Goal: Task Accomplishment & Management: Manage account settings

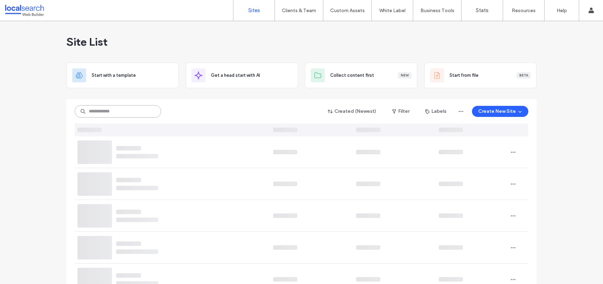
click at [96, 112] on input at bounding box center [118, 111] width 86 height 12
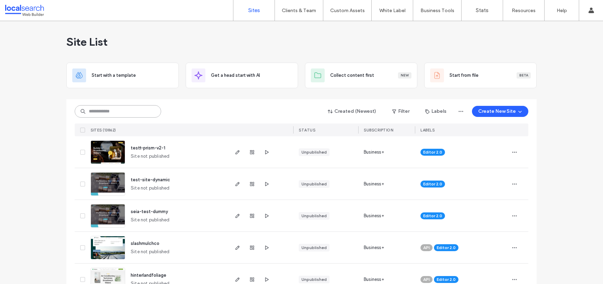
click at [99, 110] on input at bounding box center [118, 111] width 86 height 12
paste input "********"
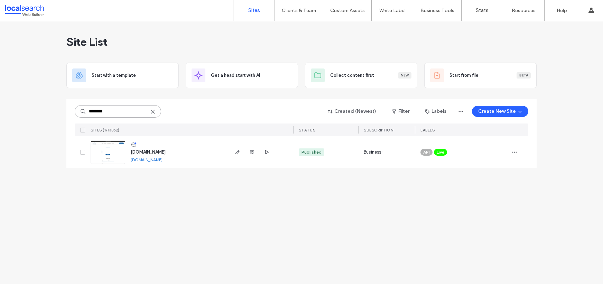
type input "********"
click at [162, 160] on link "www.designerbuilding.com.au" at bounding box center [147, 159] width 32 height 5
click at [105, 148] on img at bounding box center [108, 164] width 34 height 47
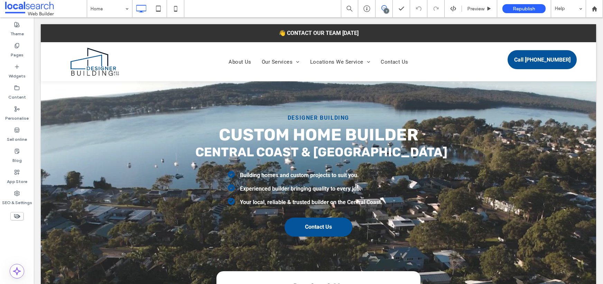
drag, startPoint x: 0, startPoint y: 0, endPoint x: 384, endPoint y: 8, distance: 384.2
click at [384, 8] on icon at bounding box center [384, 8] width 6 height 6
click at [598, 78] on div "7" at bounding box center [598, 76] width 5 height 5
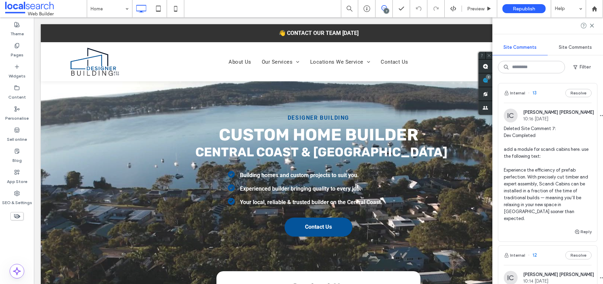
scroll to position [3, 0]
click at [539, 136] on span "Deleted Site Comment 7: Dev Completed add a module for scandi cabins here. use …" at bounding box center [548, 172] width 88 height 97
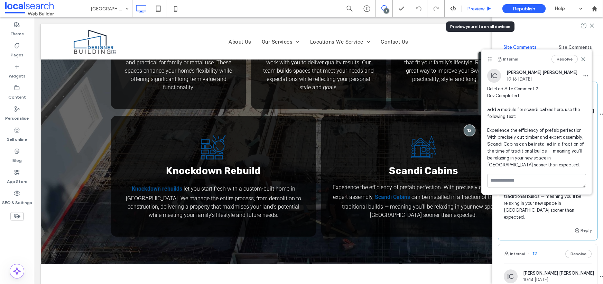
click at [474, 9] on span "Preview" at bounding box center [475, 9] width 17 height 6
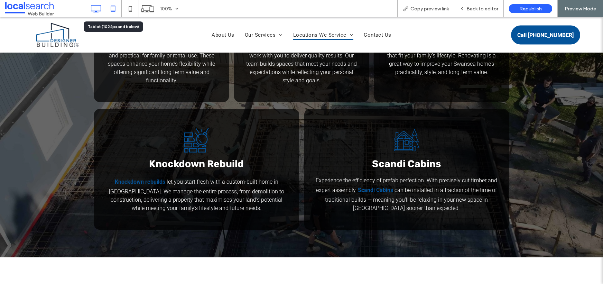
click at [112, 8] on icon at bounding box center [113, 9] width 14 height 14
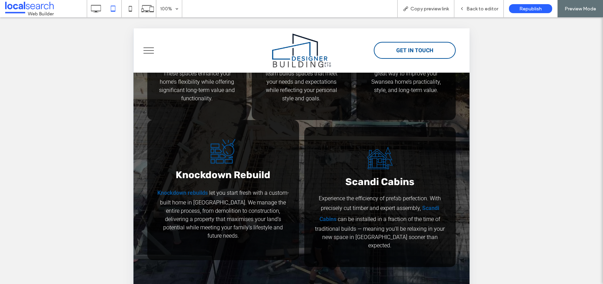
scroll to position [1019, 0]
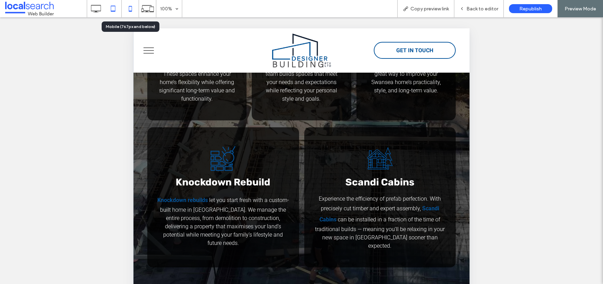
click at [128, 9] on icon at bounding box center [130, 9] width 14 height 14
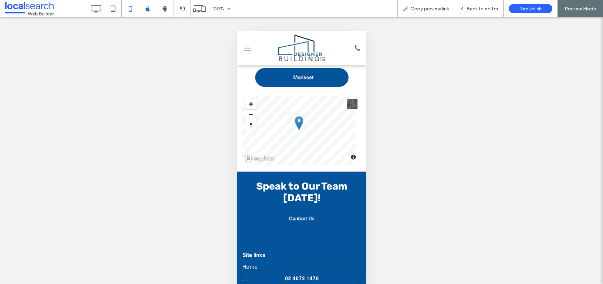
scroll to position [2323, 0]
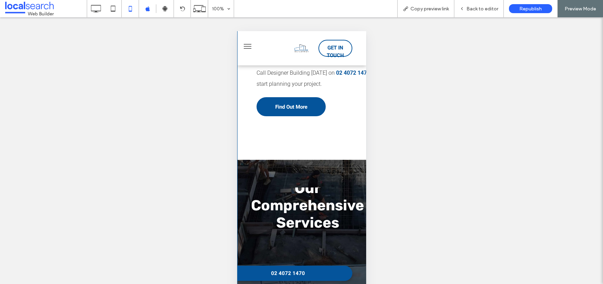
scroll to position [14, 0]
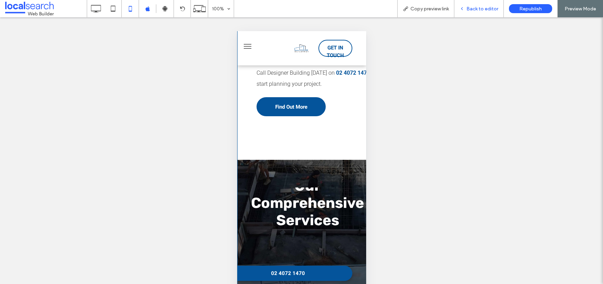
click at [491, 7] on span "Back to editor" at bounding box center [482, 9] width 32 height 6
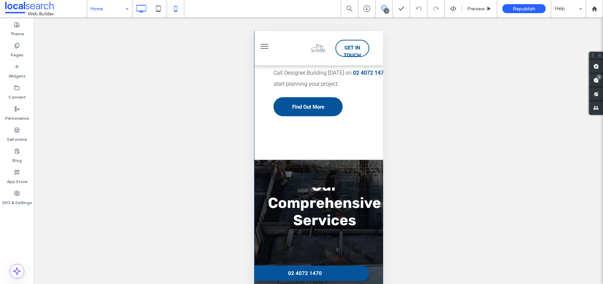
click at [145, 2] on icon at bounding box center [141, 9] width 14 height 14
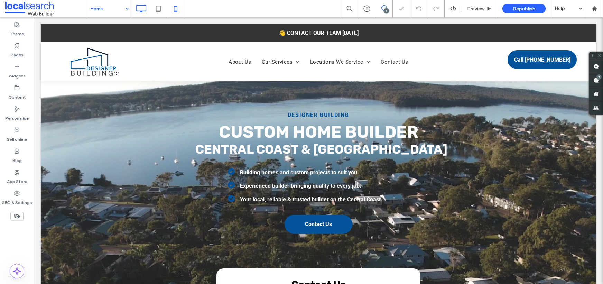
click at [181, 10] on icon at bounding box center [176, 9] width 14 height 14
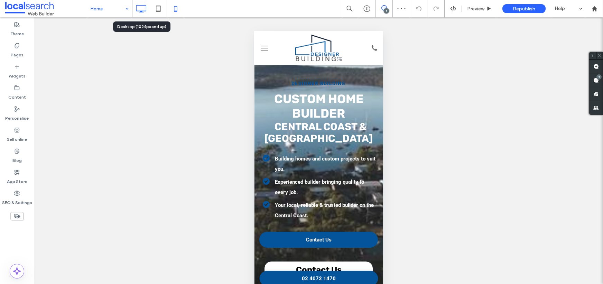
click at [144, 6] on icon at bounding box center [141, 9] width 14 height 14
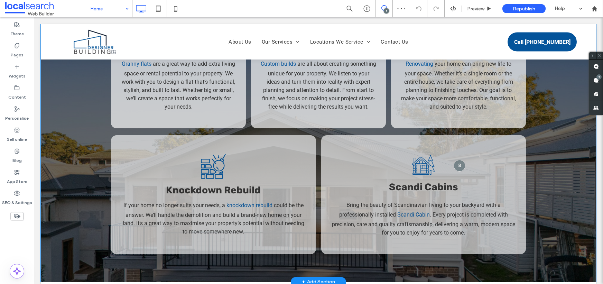
scroll to position [1033, 0]
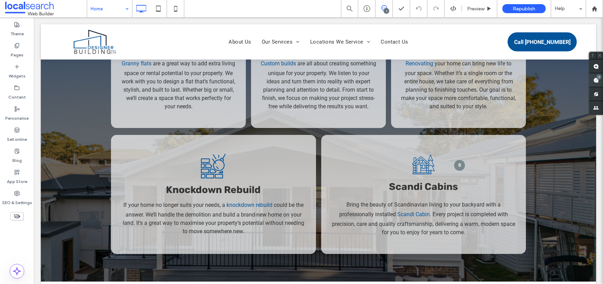
click at [597, 80] on span at bounding box center [596, 79] width 14 height 13
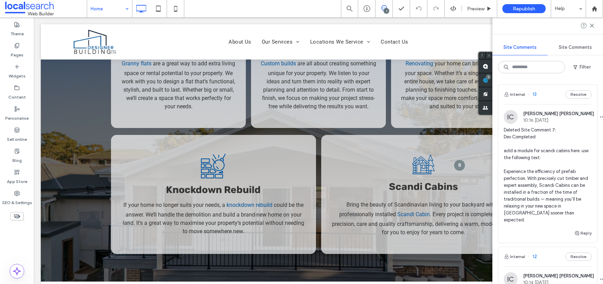
click at [542, 174] on span "Deleted Site Comment 7: Dev Completed add a module for scandi cabins here. use …" at bounding box center [548, 175] width 88 height 97
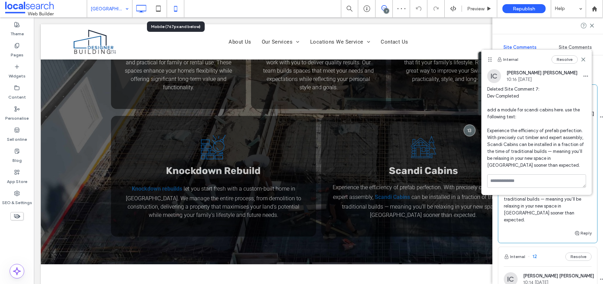
click at [177, 9] on icon at bounding box center [176, 9] width 14 height 14
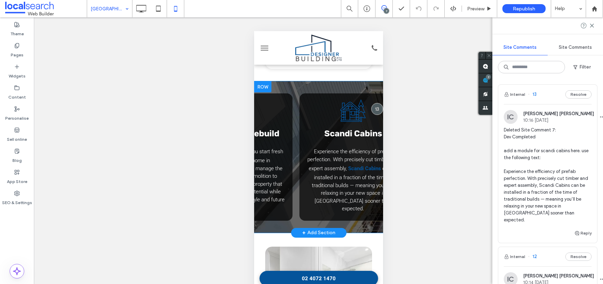
scroll to position [0, 912]
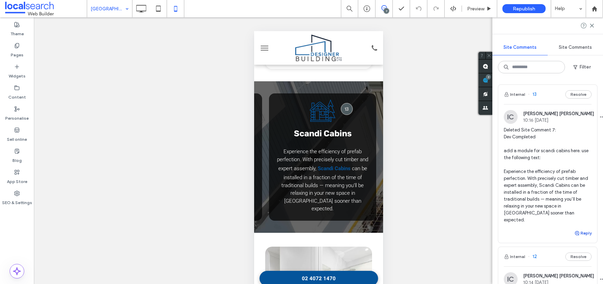
click at [584, 229] on button "Reply" at bounding box center [582, 233] width 17 height 8
type textarea "**********"
click at [572, 272] on button "Submit" at bounding box center [579, 276] width 25 height 8
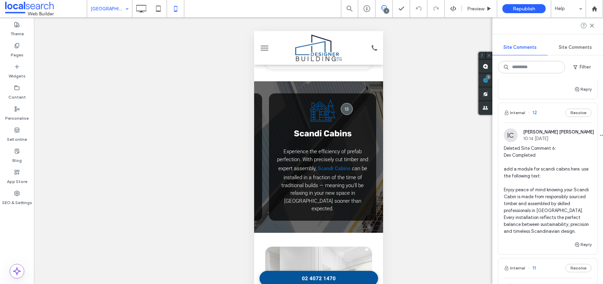
scroll to position [180, 0]
click at [543, 192] on span "Deleted Site Comment 6: Dev Completed add a module for scandi cabins here. use …" at bounding box center [548, 189] width 88 height 90
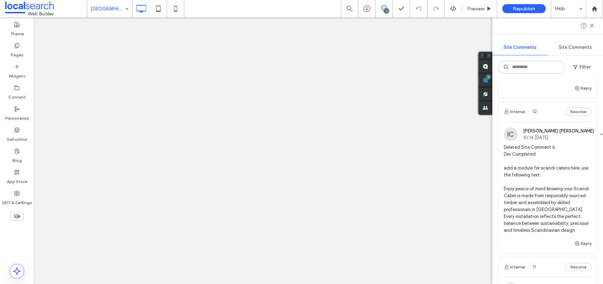
scroll to position [0, 0]
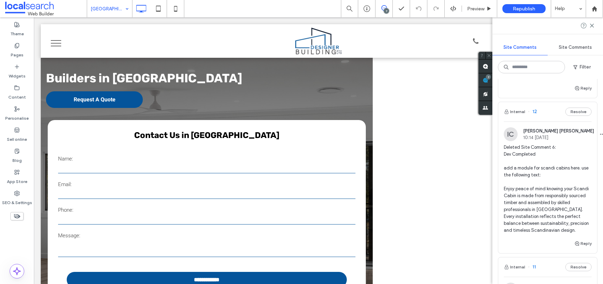
click at [544, 193] on span "Deleted Site Comment 6: Dev Completed add a module for scandi cabins here. use …" at bounding box center [548, 189] width 88 height 90
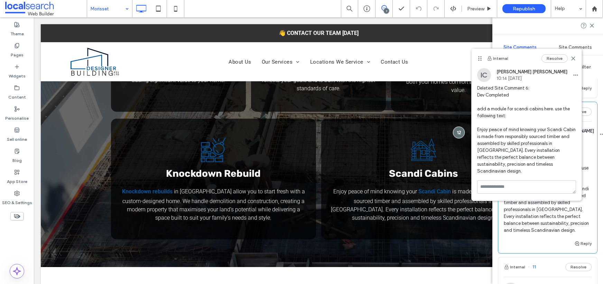
scroll to position [944, 0]
drag, startPoint x: 492, startPoint y: 181, endPoint x: 488, endPoint y: 182, distance: 4.3
click at [492, 181] on textarea at bounding box center [526, 197] width 99 height 35
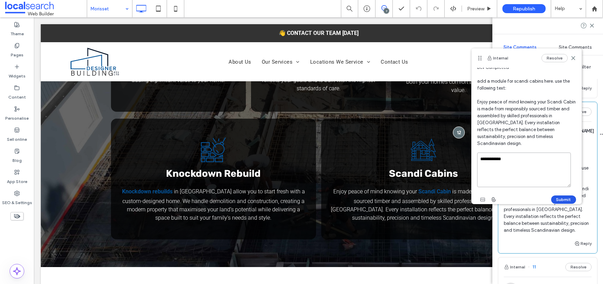
type textarea "**********"
drag, startPoint x: 561, startPoint y: 196, endPoint x: 564, endPoint y: 191, distance: 5.6
click at [562, 196] on button "Submit" at bounding box center [563, 199] width 25 height 8
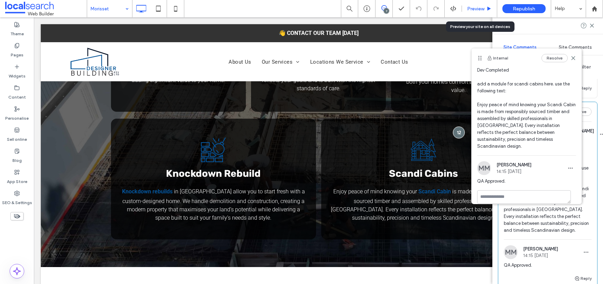
click at [477, 7] on span "Preview" at bounding box center [475, 9] width 17 height 6
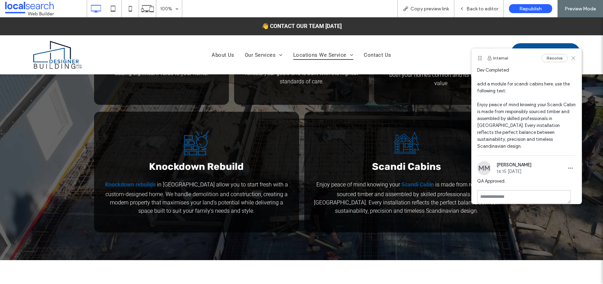
drag, startPoint x: 570, startPoint y: 57, endPoint x: 570, endPoint y: 40, distance: 17.3
click at [570, 57] on icon at bounding box center [573, 58] width 6 height 6
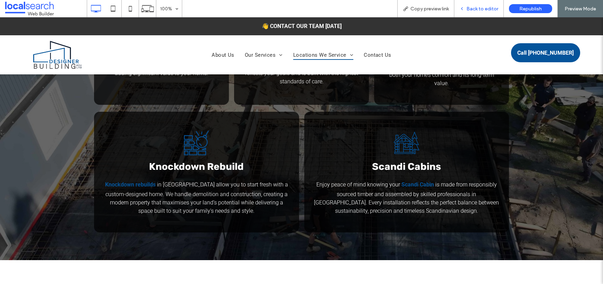
click at [483, 8] on span "Back to editor" at bounding box center [482, 9] width 32 height 6
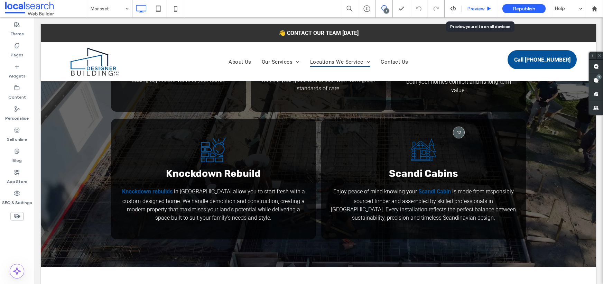
click at [476, 7] on span "Preview" at bounding box center [475, 9] width 17 height 6
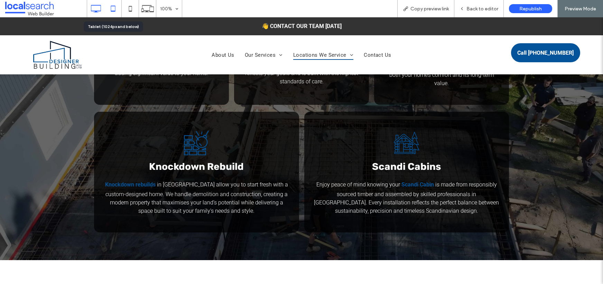
click at [106, 9] on icon at bounding box center [113, 9] width 14 height 14
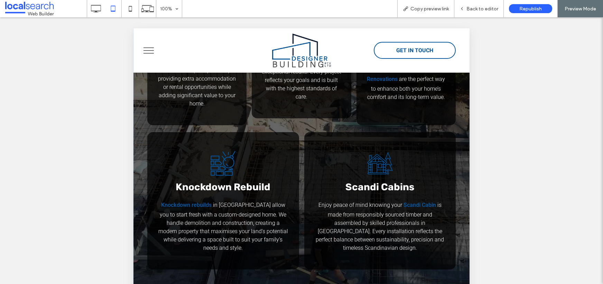
scroll to position [1020, 0]
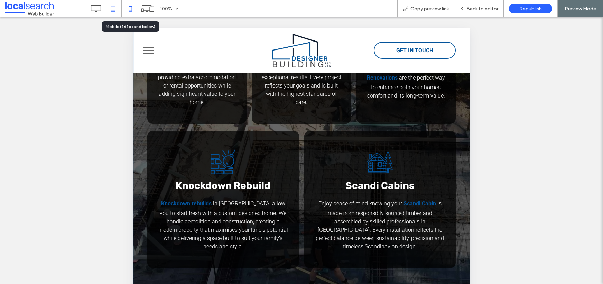
click at [128, 8] on icon at bounding box center [130, 9] width 14 height 14
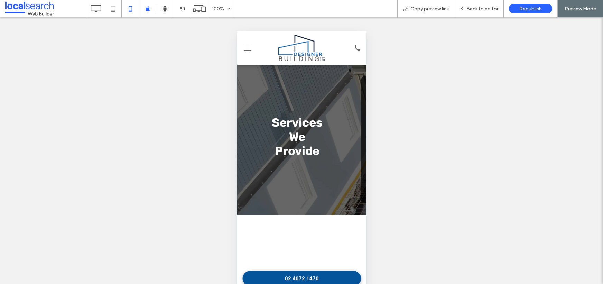
scroll to position [882, 0]
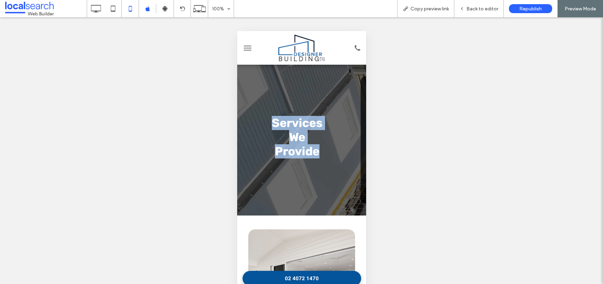
click at [251, 209] on div "Services We Provide Click To Paste Custom House Icon Custom Homes Custom homes …" at bounding box center [301, 139] width 129 height 151
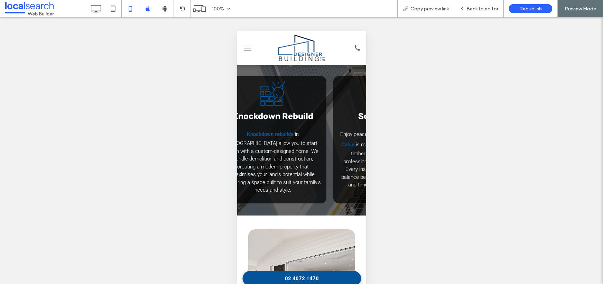
scroll to position [0, 823]
click at [478, 3] on div "Back to editor" at bounding box center [478, 8] width 49 height 17
click at [477, 8] on span "Back to editor" at bounding box center [482, 9] width 32 height 6
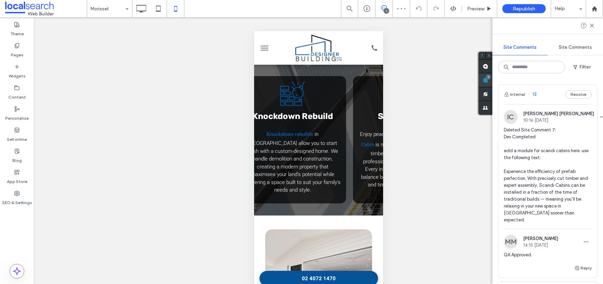
click at [492, 82] on span at bounding box center [485, 79] width 14 height 13
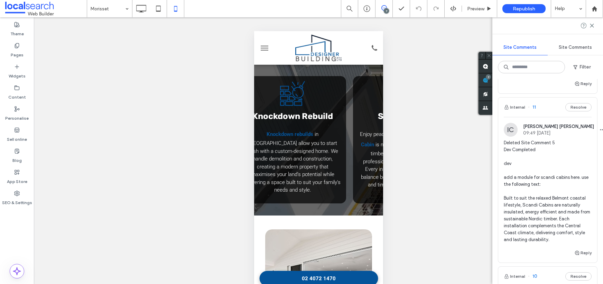
scroll to position [410, 0]
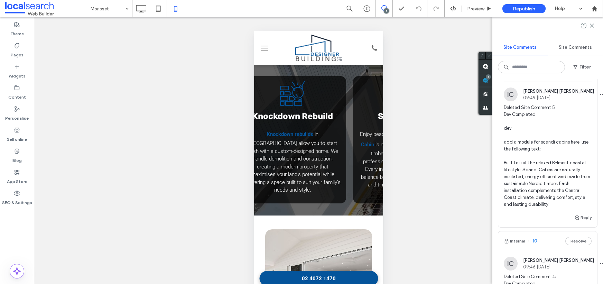
click at [534, 170] on span "Deleted Site Comment 5 Dev Completed dev add a module for scandi cabins here. u…" at bounding box center [548, 156] width 88 height 104
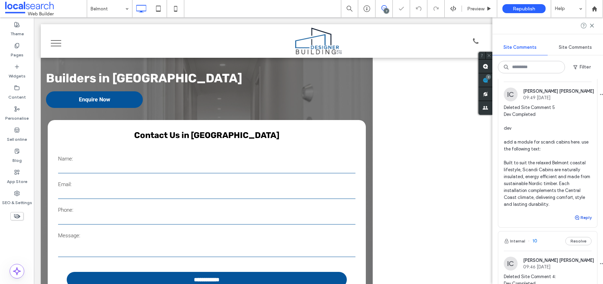
click at [582, 213] on button "Reply" at bounding box center [582, 217] width 17 height 8
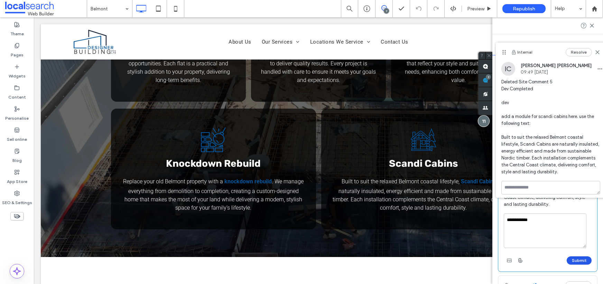
type textarea "**********"
click at [571, 256] on button "Submit" at bounding box center [579, 260] width 25 height 8
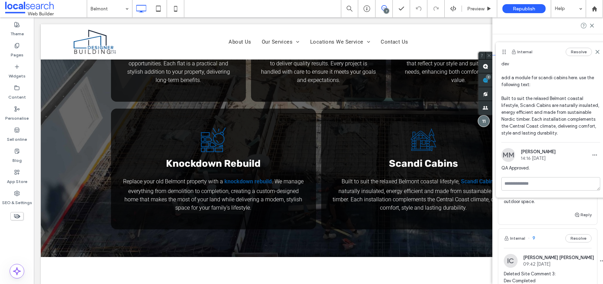
scroll to position [46, 0]
click at [593, 26] on icon at bounding box center [592, 26] width 6 height 6
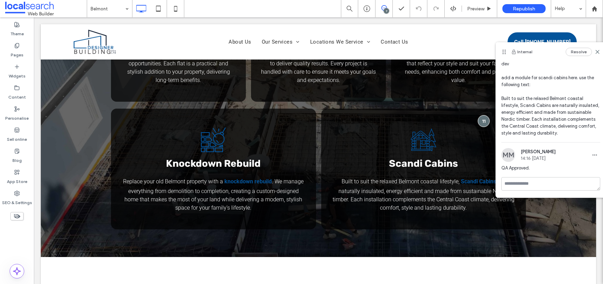
scroll to position [0, 0]
click at [595, 51] on icon at bounding box center [598, 52] width 6 height 6
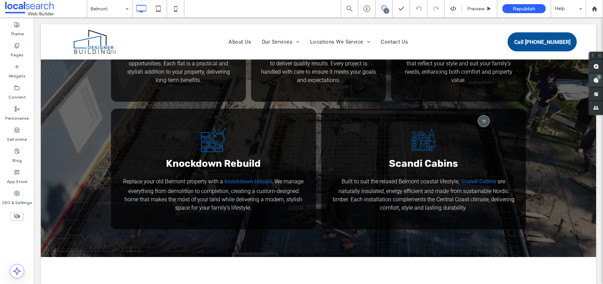
click at [599, 79] on div "7" at bounding box center [598, 76] width 5 height 5
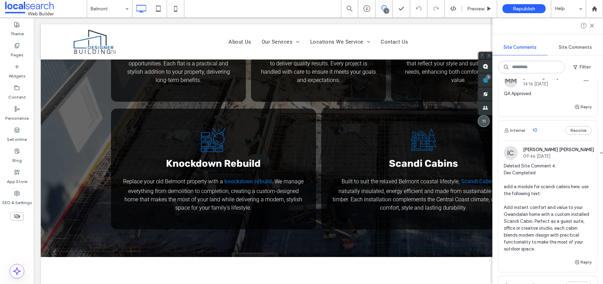
scroll to position [555, 0]
click at [553, 184] on span "Deleted Site Comment 4: Dev Completed add a module for scandi cabins here. use …" at bounding box center [548, 208] width 88 height 90
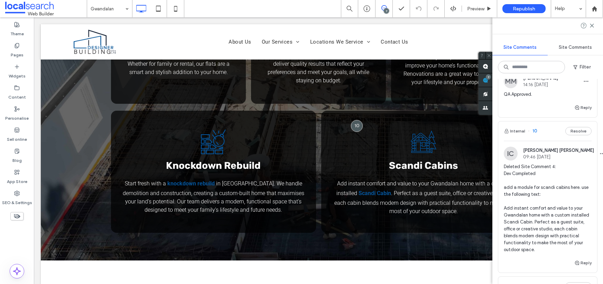
scroll to position [936, 0]
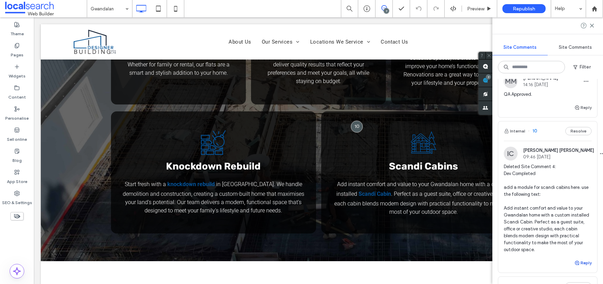
click at [579, 259] on button "Reply" at bounding box center [582, 263] width 17 height 8
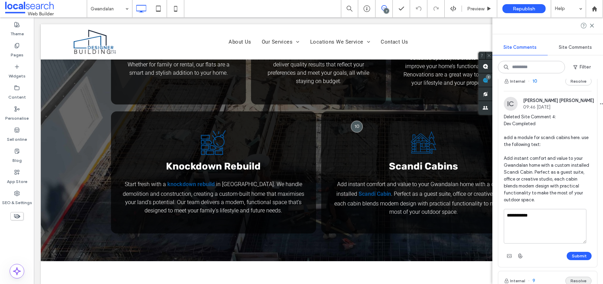
scroll to position [605, 0]
type textarea "**********"
click at [570, 251] on button "Submit" at bounding box center [579, 255] width 25 height 8
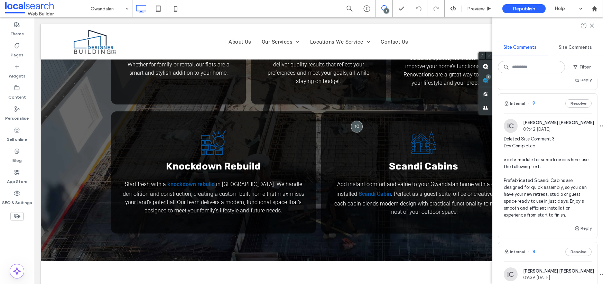
scroll to position [778, 0]
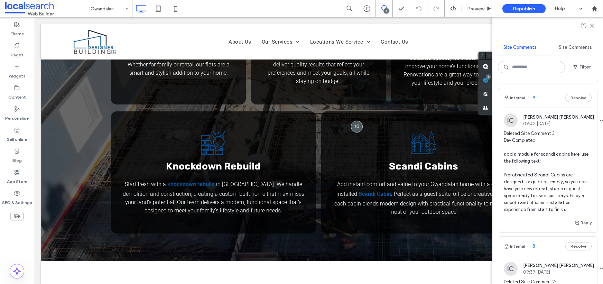
click at [532, 149] on span "Deleted Site Comment 3: Dev Completed add a module for scandi cabins here. use …" at bounding box center [548, 171] width 88 height 83
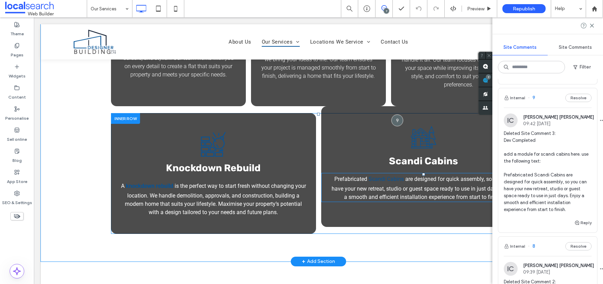
scroll to position [521, 0]
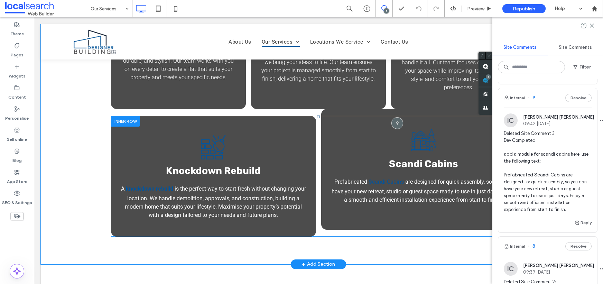
scroll to position [524, 0]
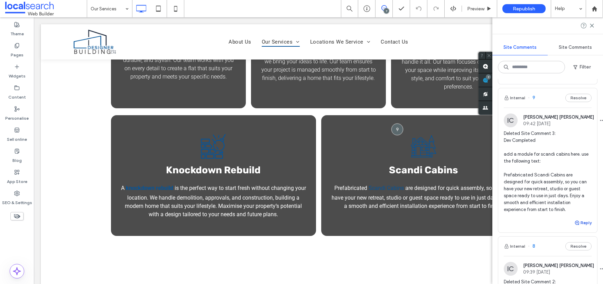
click at [581, 218] on button "Reply" at bounding box center [582, 222] width 17 height 8
type textarea "**********"
click at [573, 261] on button "Submit" at bounding box center [579, 265] width 25 height 8
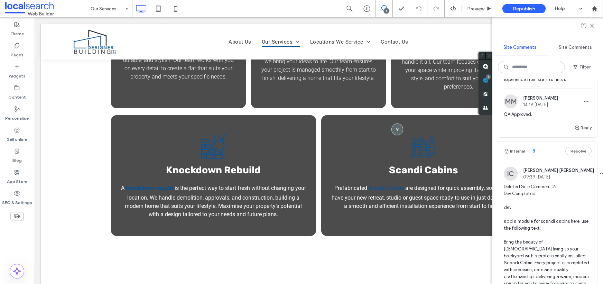
scroll to position [909, 0]
click at [530, 184] on span "Deleted Site Comment 2: Dev Completed dev add a module for scandi cabins here. …" at bounding box center [548, 234] width 88 height 104
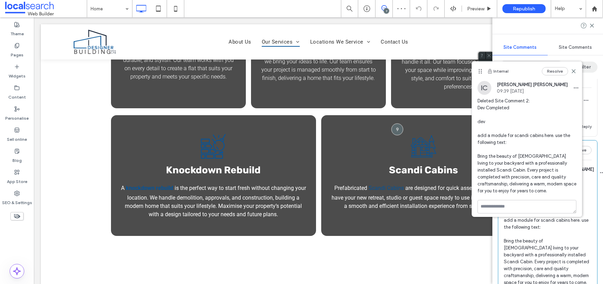
click at [571, 68] on icon at bounding box center [574, 71] width 6 height 6
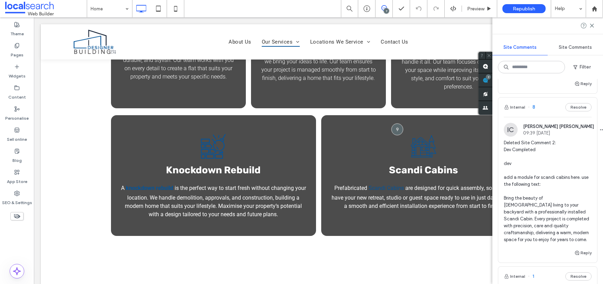
scroll to position [954, 0]
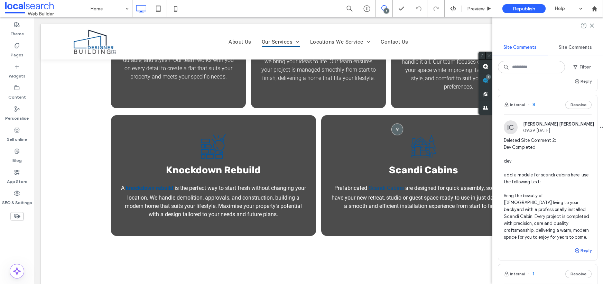
click at [581, 246] on button "Reply" at bounding box center [582, 250] width 17 height 8
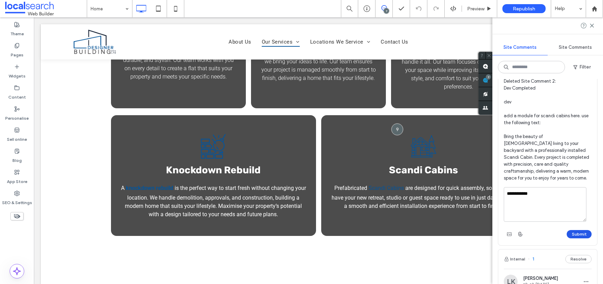
scroll to position [1014, 0]
type textarea "**********"
click at [577, 230] on button "Submit" at bounding box center [579, 234] width 25 height 8
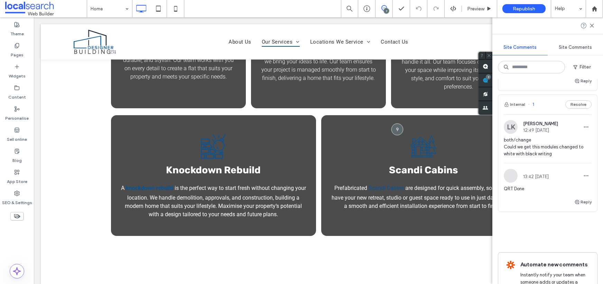
scroll to position [1157, 0]
click at [543, 141] on span "both/change Could we get this modules changed to white with black writing" at bounding box center [548, 148] width 88 height 21
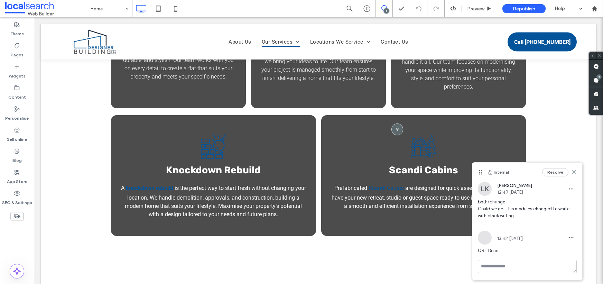
scroll to position [0, 0]
click at [577, 172] on div "Internal Resolve" at bounding box center [527, 171] width 110 height 19
click at [575, 171] on use at bounding box center [573, 171] width 3 height 3
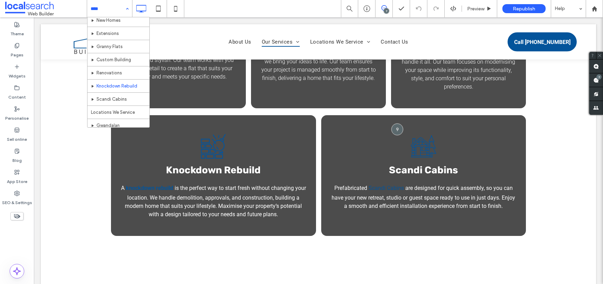
scroll to position [58, 0]
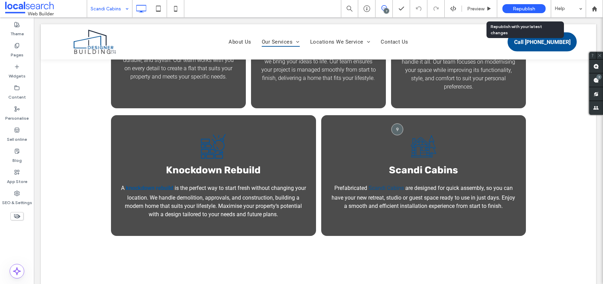
click at [525, 7] on span "Republish" at bounding box center [524, 9] width 22 height 6
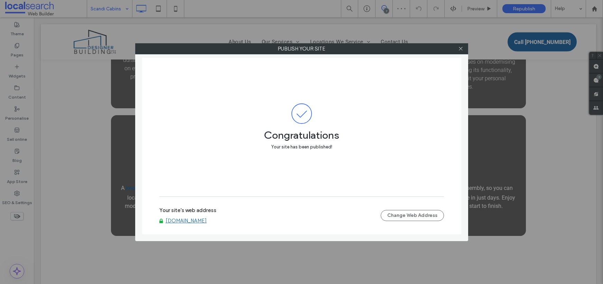
click at [207, 221] on link "www.designerbuilding.com.au" at bounding box center [186, 220] width 41 height 6
click at [463, 49] on icon at bounding box center [460, 48] width 5 height 5
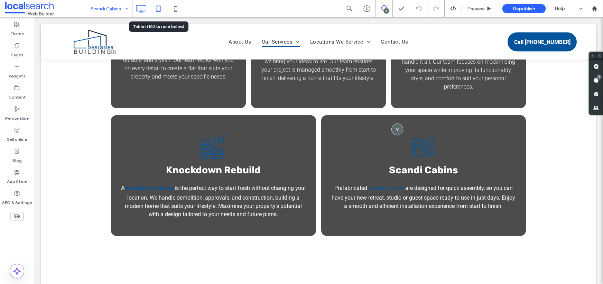
click at [159, 7] on icon at bounding box center [158, 9] width 14 height 14
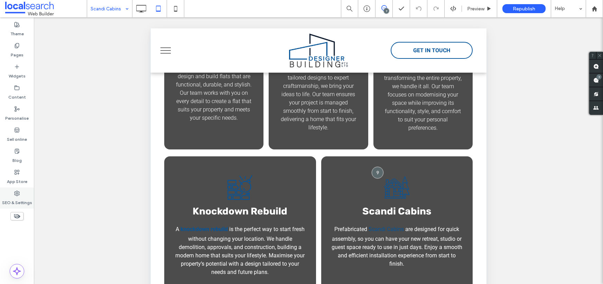
click at [17, 192] on use at bounding box center [17, 193] width 5 height 5
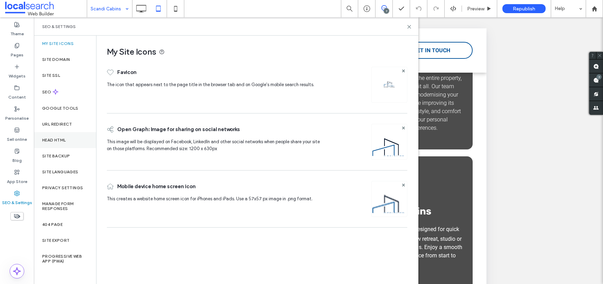
click at [62, 140] on label "Head HTML" at bounding box center [54, 140] width 24 height 5
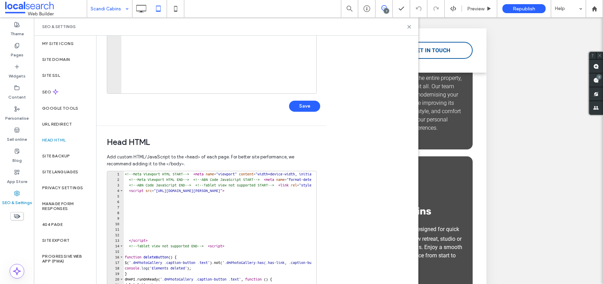
scroll to position [190, 0]
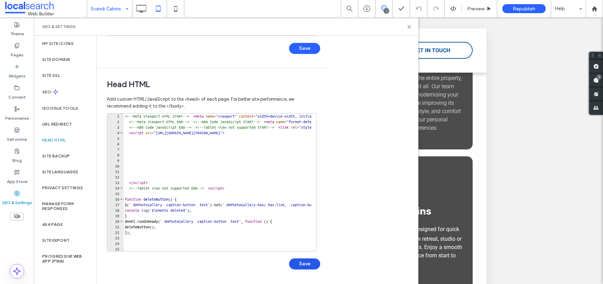
click at [309, 264] on button "Save" at bounding box center [304, 263] width 31 height 11
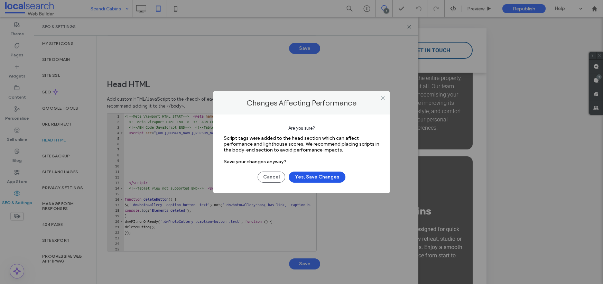
click at [329, 175] on button "Yes, Save Changes" at bounding box center [317, 176] width 57 height 11
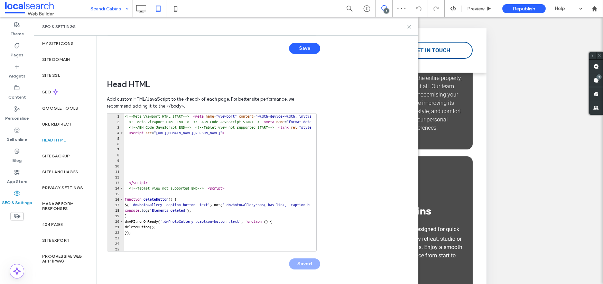
click at [410, 27] on use at bounding box center [409, 26] width 3 height 3
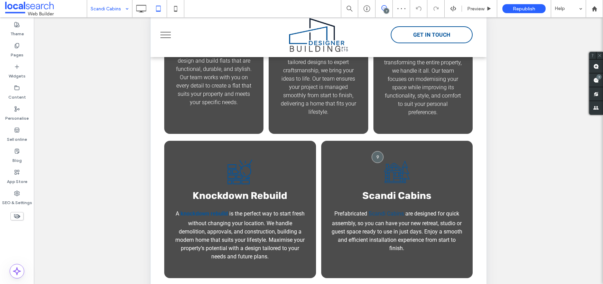
scroll to position [122, 0]
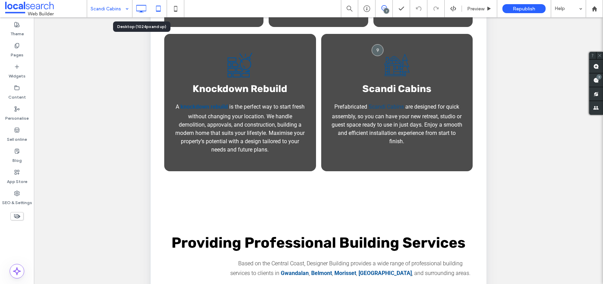
click at [142, 10] on icon at bounding box center [141, 9] width 14 height 14
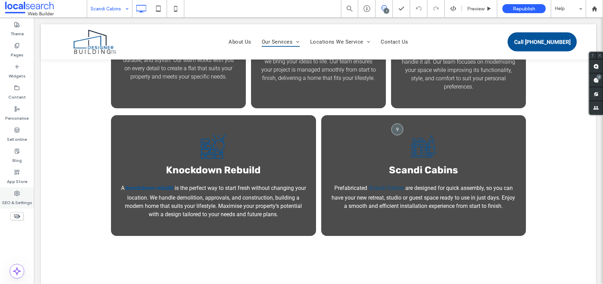
click at [20, 191] on div "SEO & Settings" at bounding box center [17, 197] width 34 height 21
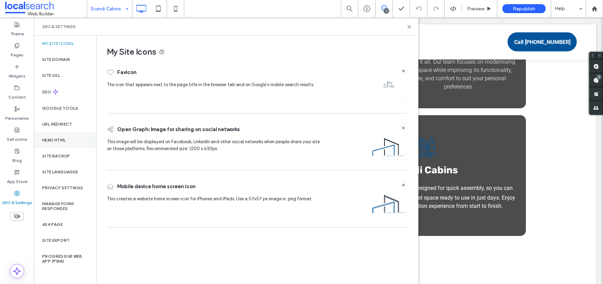
click at [67, 141] on div "Head HTML" at bounding box center [65, 140] width 62 height 16
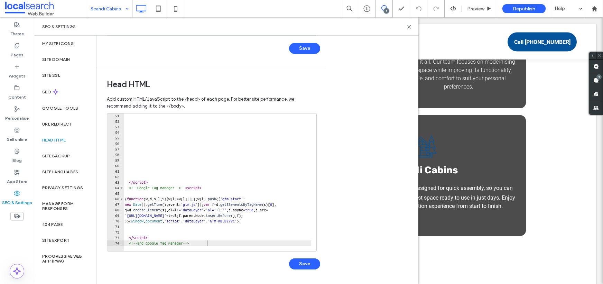
scroll to position [277, 0]
click at [409, 26] on icon at bounding box center [409, 26] width 5 height 5
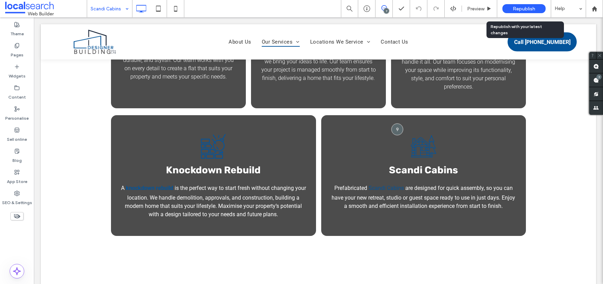
click at [530, 8] on span "Republish" at bounding box center [524, 9] width 22 height 6
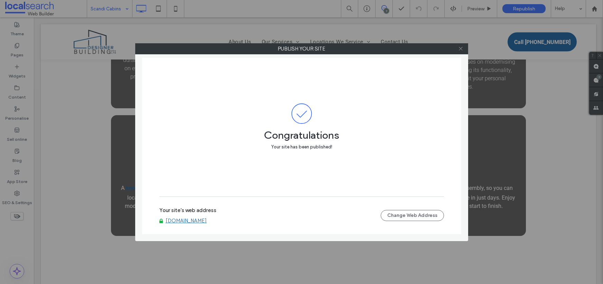
click at [461, 47] on icon at bounding box center [460, 48] width 5 height 5
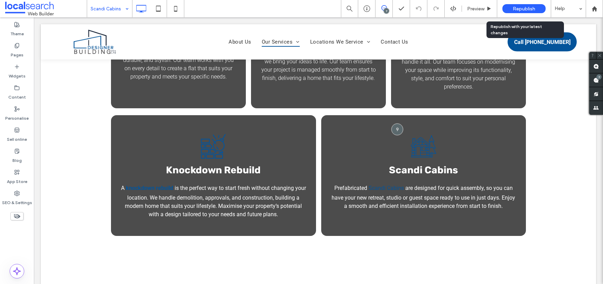
click at [527, 8] on span "Republish" at bounding box center [524, 9] width 22 height 6
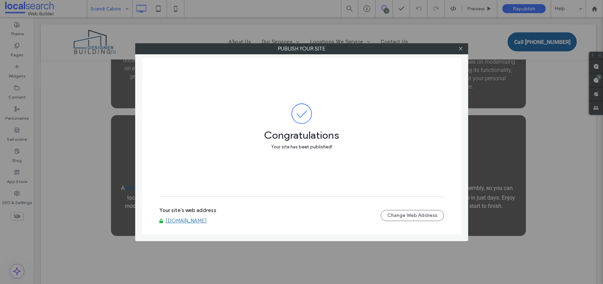
click at [195, 220] on link "www.designerbuilding.com.au" at bounding box center [186, 220] width 41 height 6
click at [461, 48] on icon at bounding box center [460, 48] width 5 height 5
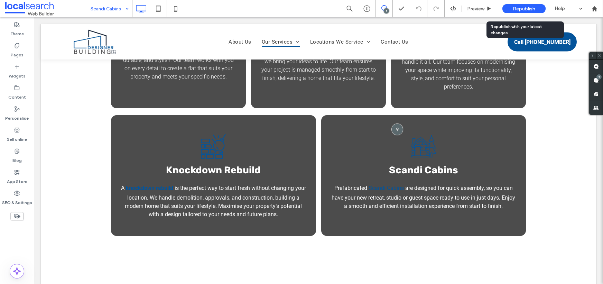
click at [532, 8] on span "Republish" at bounding box center [524, 9] width 22 height 6
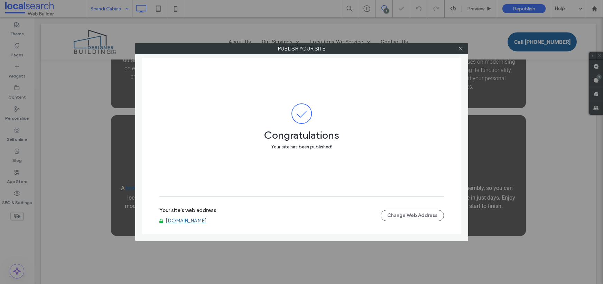
click at [207, 220] on link "www.designerbuilding.com.au" at bounding box center [186, 220] width 41 height 6
click at [462, 49] on icon at bounding box center [460, 48] width 5 height 5
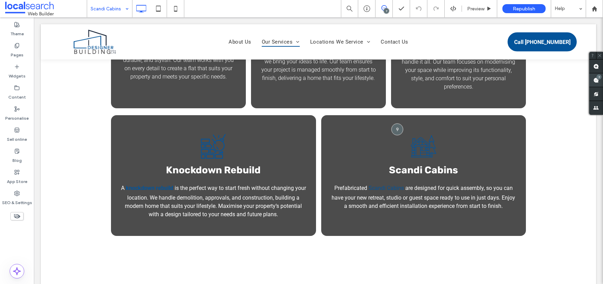
click at [597, 80] on use at bounding box center [596, 80] width 6 height 6
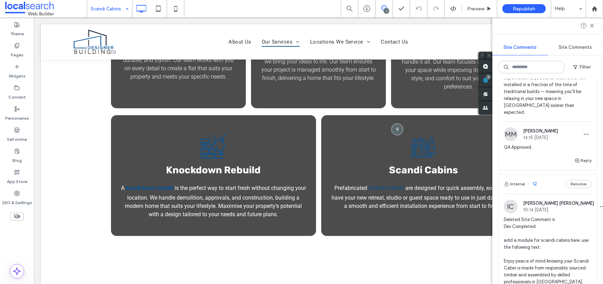
scroll to position [0, 0]
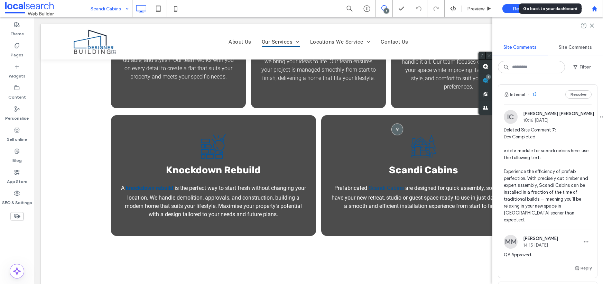
click at [595, 9] on use at bounding box center [594, 8] width 5 height 5
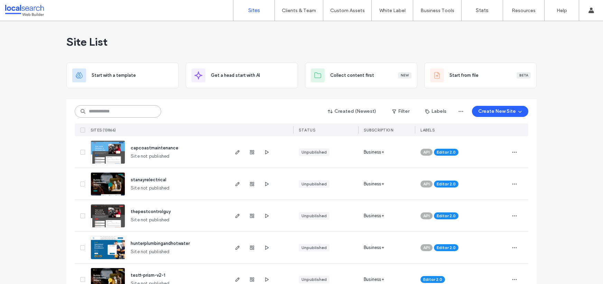
click at [110, 112] on input at bounding box center [118, 111] width 86 height 12
paste input "********"
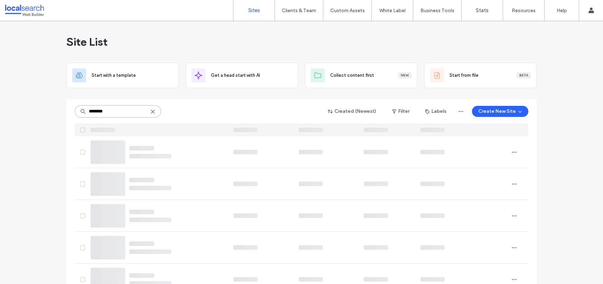
type input "********"
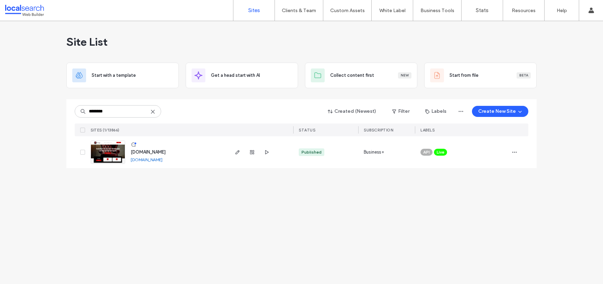
click at [159, 158] on link "[DOMAIN_NAME]" at bounding box center [147, 159] width 32 height 5
click at [113, 149] on img at bounding box center [108, 164] width 34 height 47
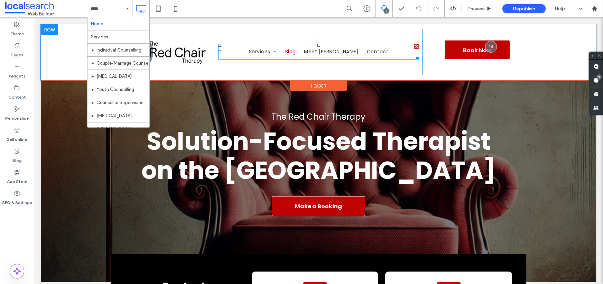
click at [294, 50] on span "Blog" at bounding box center [290, 51] width 11 height 7
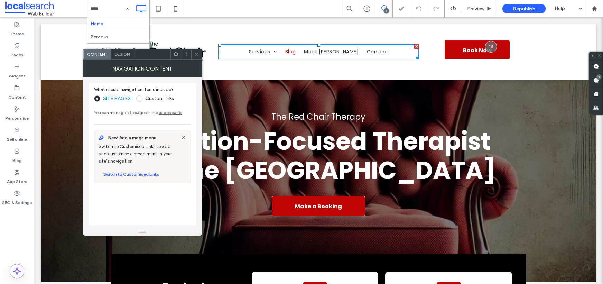
click at [294, 50] on span "Blog" at bounding box center [290, 51] width 11 height 7
click at [194, 54] on icon at bounding box center [196, 54] width 5 height 5
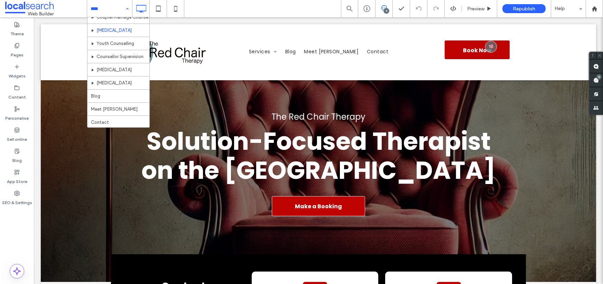
scroll to position [47, 0]
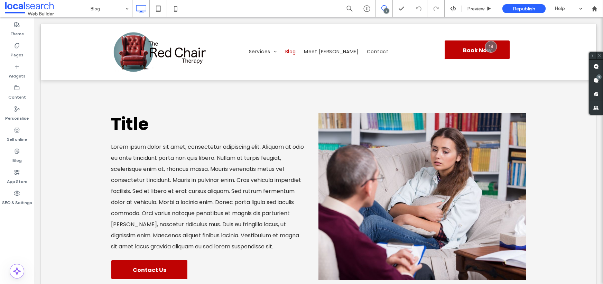
scroll to position [274, 0]
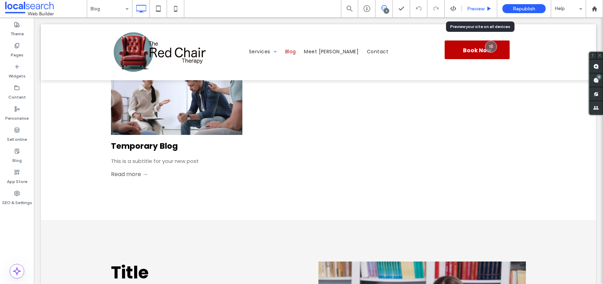
click at [478, 6] on span "Preview" at bounding box center [475, 9] width 17 height 6
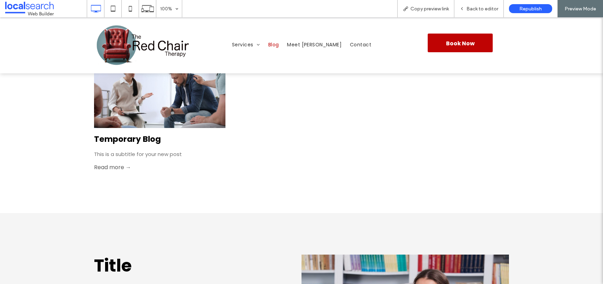
drag, startPoint x: 148, startPoint y: 109, endPoint x: 151, endPoint y: 125, distance: 16.9
click at [148, 109] on div at bounding box center [159, 88] width 139 height 84
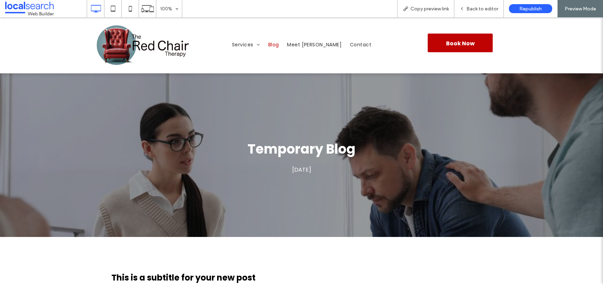
click at [279, 44] on span "Blog" at bounding box center [273, 44] width 11 height 7
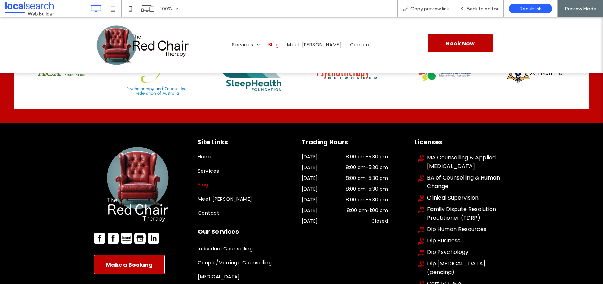
scroll to position [720, 0]
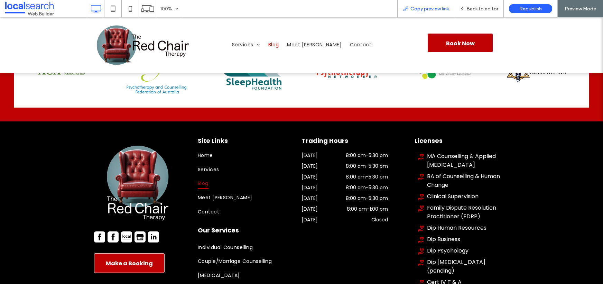
click at [437, 7] on span "Copy preview link" at bounding box center [429, 9] width 38 height 6
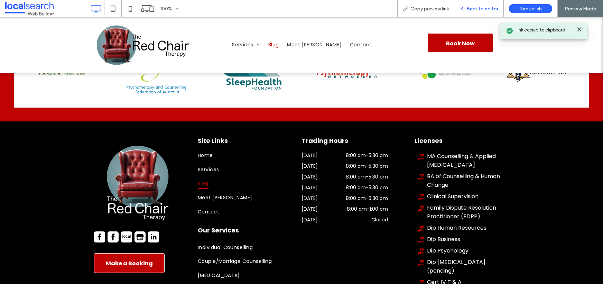
click at [475, 7] on span "Back to editor" at bounding box center [482, 9] width 32 height 6
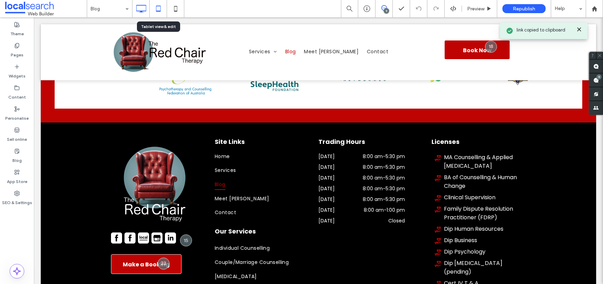
click at [161, 9] on icon at bounding box center [158, 9] width 14 height 14
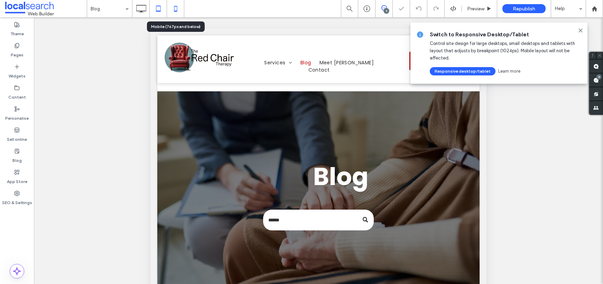
click at [171, 8] on icon at bounding box center [176, 9] width 14 height 14
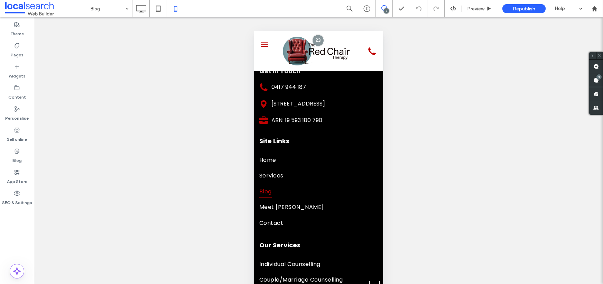
scroll to position [934, 0]
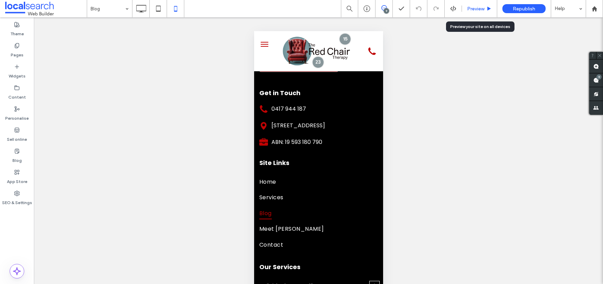
click at [478, 1] on div "Preview" at bounding box center [479, 8] width 35 height 17
click at [477, 9] on span "Preview" at bounding box center [475, 9] width 17 height 6
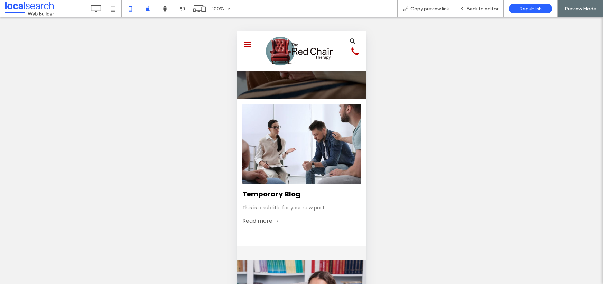
scroll to position [80, 0]
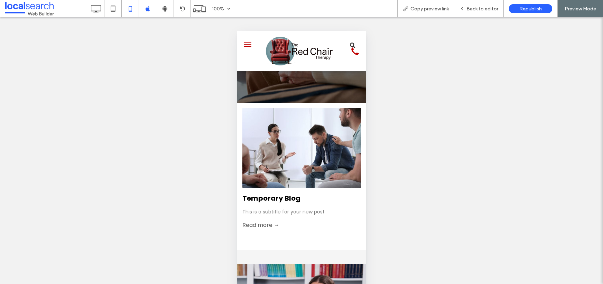
click at [291, 147] on div at bounding box center [302, 148] width 126 height 84
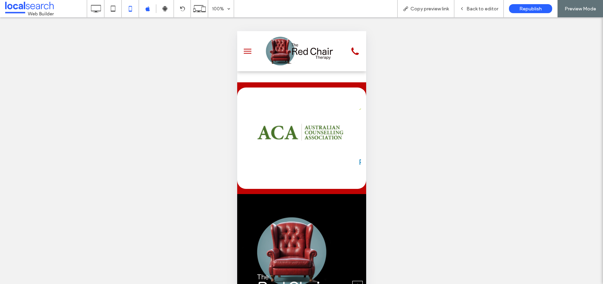
scroll to position [382, 0]
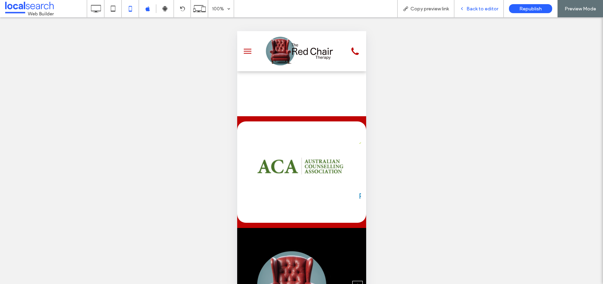
click at [473, 6] on span "Back to editor" at bounding box center [482, 9] width 32 height 6
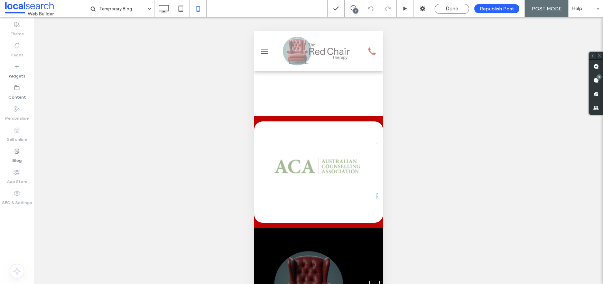
click at [450, 6] on span "Done" at bounding box center [452, 9] width 12 height 6
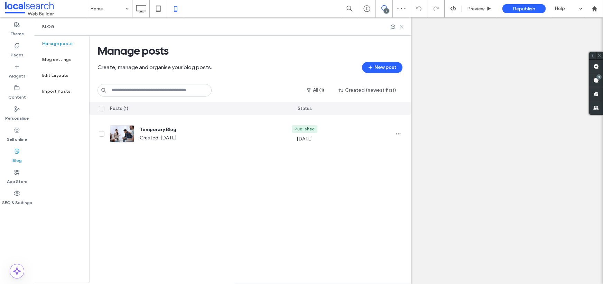
click at [402, 27] on icon at bounding box center [401, 26] width 5 height 5
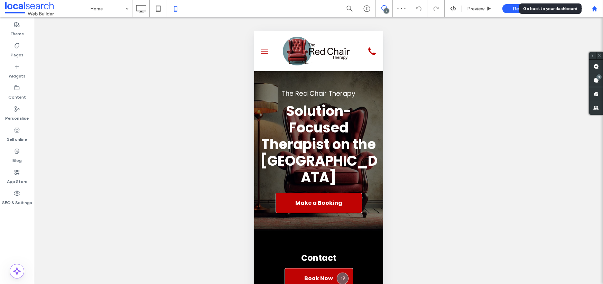
click at [595, 10] on use at bounding box center [594, 8] width 5 height 5
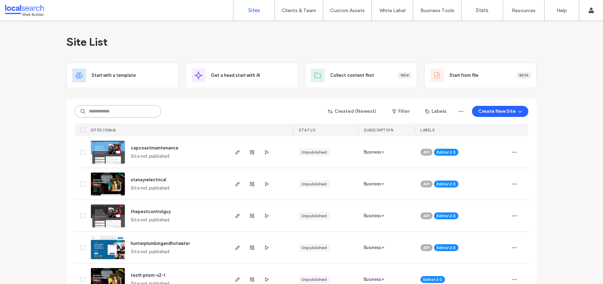
click at [123, 113] on input at bounding box center [118, 111] width 86 height 12
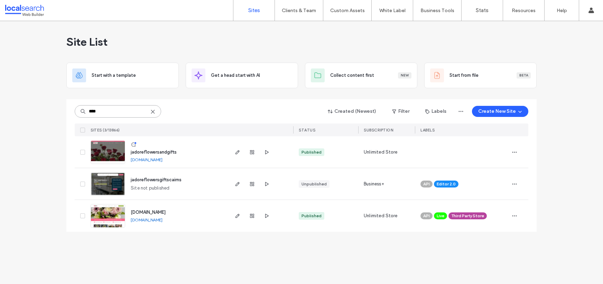
type input "****"
click at [111, 150] on img at bounding box center [108, 164] width 34 height 47
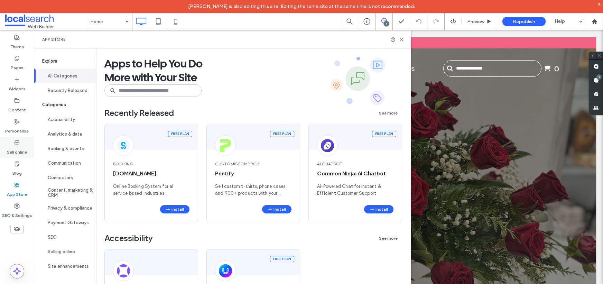
click at [15, 146] on label "Sell online" at bounding box center [17, 151] width 20 height 10
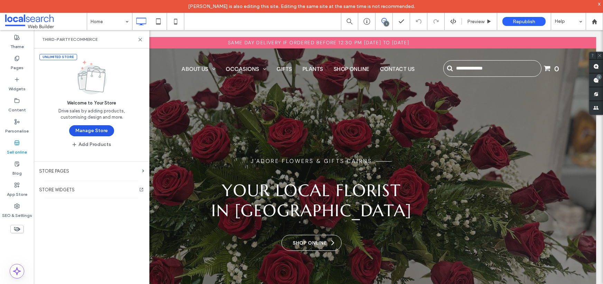
click at [96, 130] on button "Manage Store" at bounding box center [91, 130] width 45 height 11
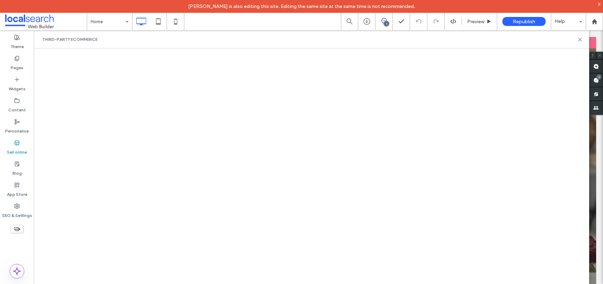
click at [4, 154] on div "Sell online" at bounding box center [17, 147] width 34 height 21
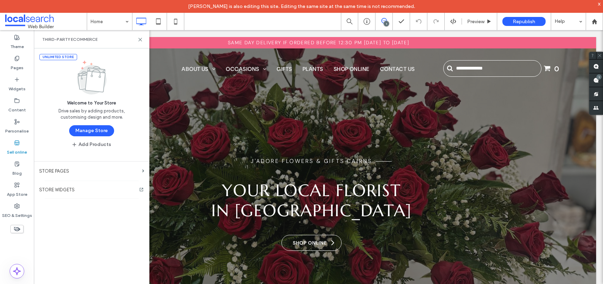
click at [92, 129] on button "Manage Store" at bounding box center [91, 130] width 45 height 11
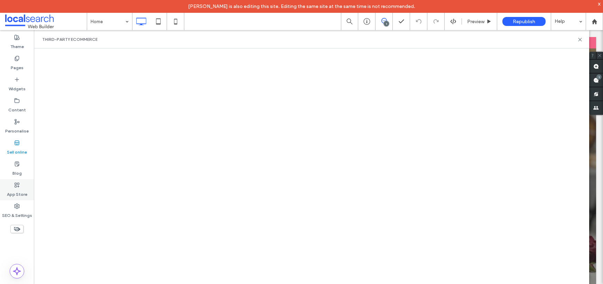
click at [17, 185] on icon at bounding box center [17, 185] width 6 height 6
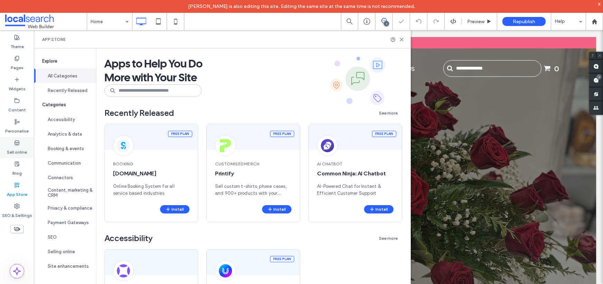
click at [18, 141] on icon at bounding box center [17, 143] width 6 height 6
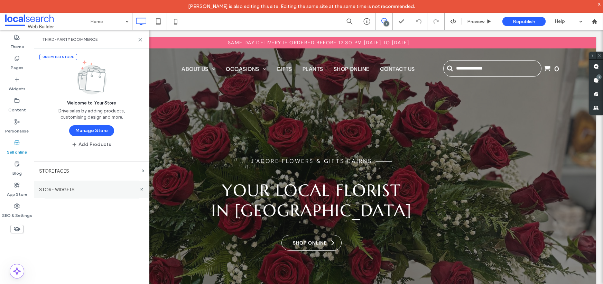
click at [102, 190] on label "STORE WIDGETS" at bounding box center [91, 190] width 115 height 6
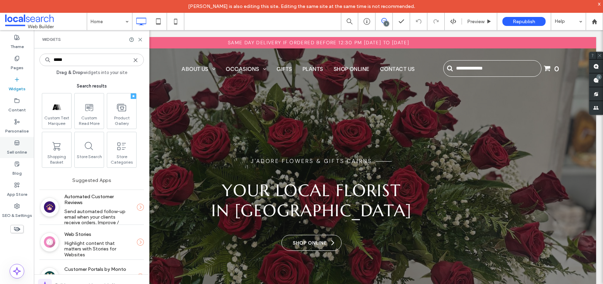
click at [19, 138] on div "Sell online" at bounding box center [17, 147] width 34 height 21
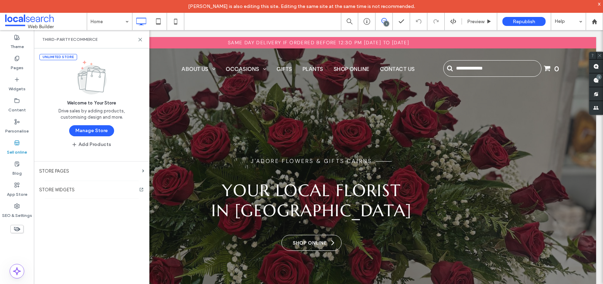
click at [59, 56] on div "Unlimited Store" at bounding box center [58, 57] width 38 height 6
click at [70, 59] on div "Unlimited Store" at bounding box center [58, 57] width 38 height 6
drag, startPoint x: 42, startPoint y: 57, endPoint x: 76, endPoint y: 57, distance: 34.6
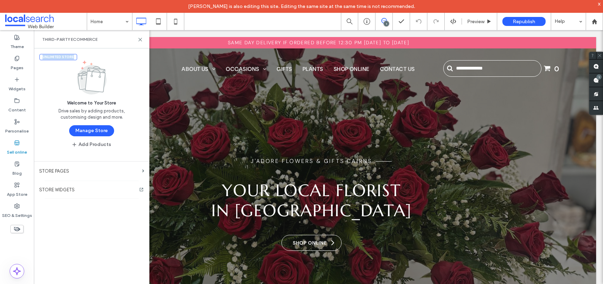
click at [76, 57] on div "Unlimited Store" at bounding box center [91, 57] width 115 height 6
click at [589, 17] on div at bounding box center [594, 21] width 17 height 17
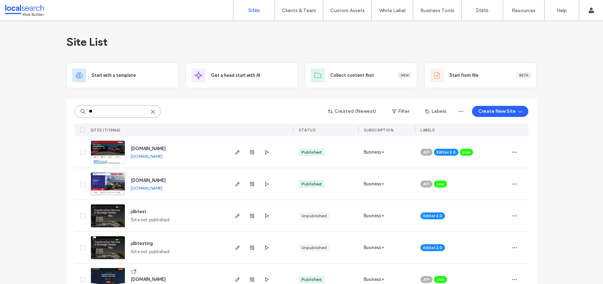
click at [94, 110] on input "**" at bounding box center [118, 111] width 86 height 12
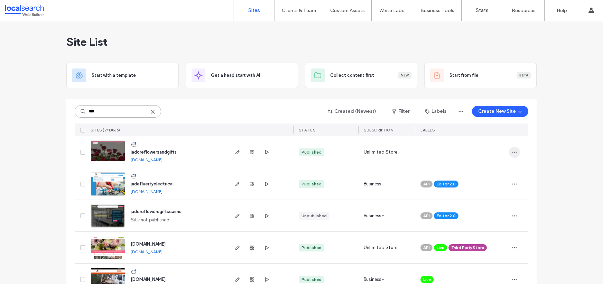
type input "***"
click at [515, 152] on span "button" at bounding box center [514, 152] width 11 height 11
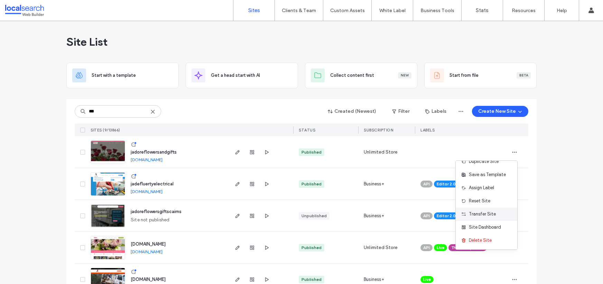
scroll to position [9, 0]
click at [483, 222] on div "Site Dashboard" at bounding box center [487, 226] width 62 height 13
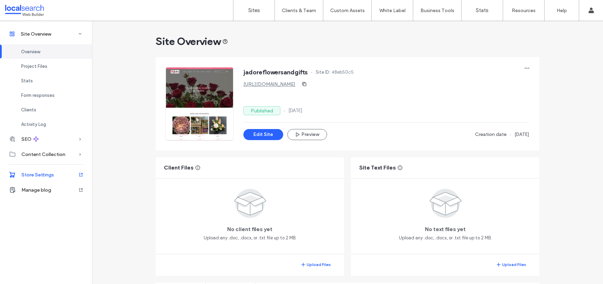
click at [45, 174] on span "Store Settings" at bounding box center [37, 175] width 32 height 6
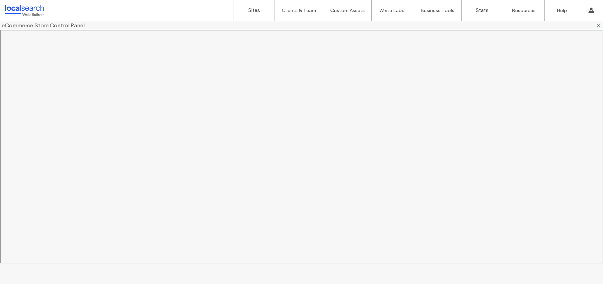
click at [599, 24] on use at bounding box center [598, 25] width 3 height 3
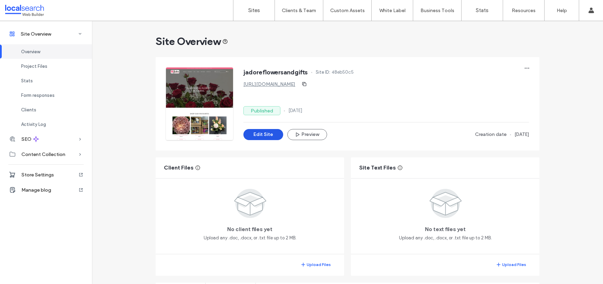
click at [259, 129] on button "Edit Site" at bounding box center [263, 134] width 40 height 11
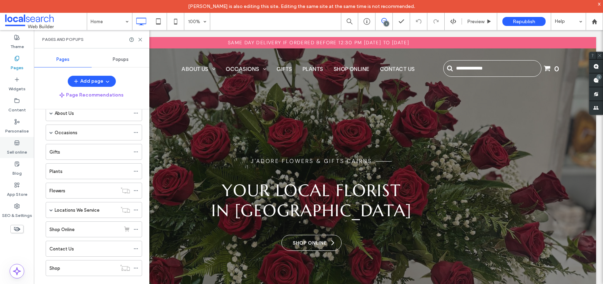
click at [16, 148] on label "Sell online" at bounding box center [17, 151] width 20 height 10
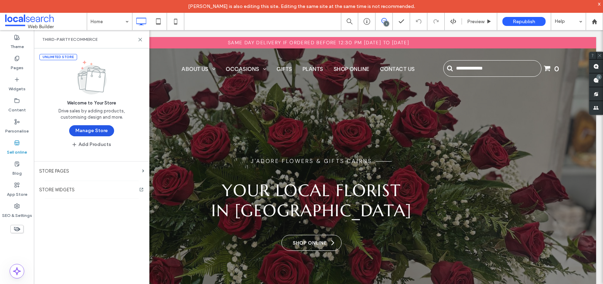
click at [102, 129] on button "Manage Store" at bounding box center [91, 130] width 45 height 11
click at [96, 128] on button "Manage Store" at bounding box center [91, 130] width 45 height 11
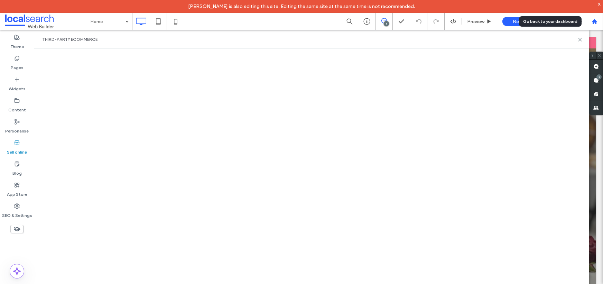
click at [595, 20] on icon at bounding box center [595, 22] width 6 height 6
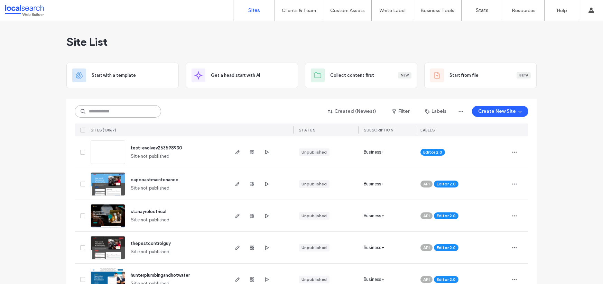
click at [111, 111] on input at bounding box center [118, 111] width 86 height 12
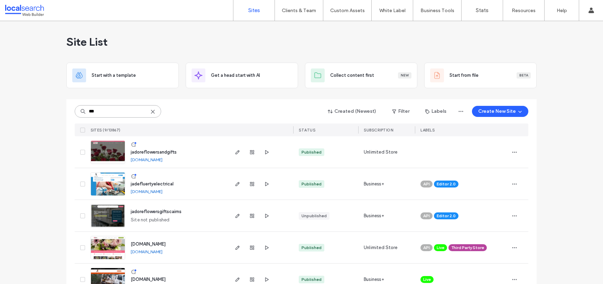
type input "***"
click at [111, 151] on img at bounding box center [108, 164] width 34 height 47
type input "***"
click at [250, 151] on use "button" at bounding box center [252, 152] width 4 height 4
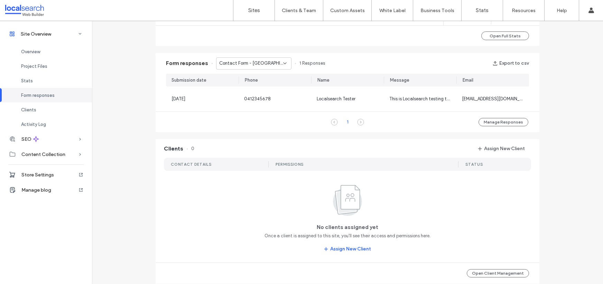
scroll to position [635, 0]
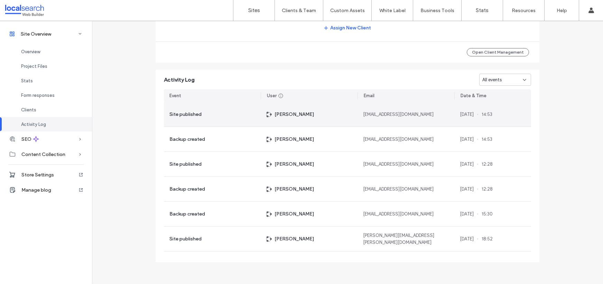
scroll to position [399, 0]
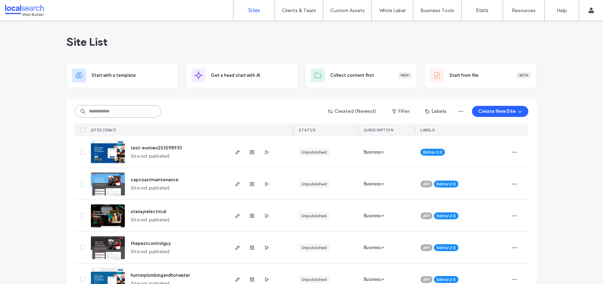
click at [103, 111] on input at bounding box center [118, 111] width 86 height 12
paste input "********"
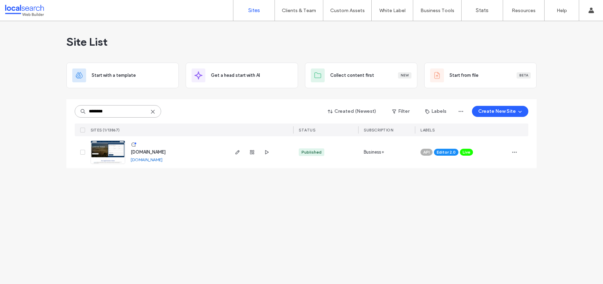
type input "********"
click at [160, 159] on link "www.adamsonlegal.com.au" at bounding box center [147, 159] width 32 height 5
click at [109, 148] on img at bounding box center [108, 164] width 34 height 47
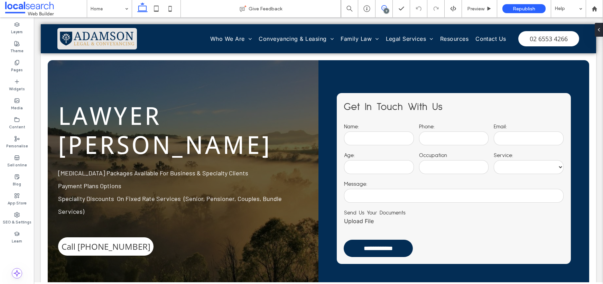
click at [383, 7] on icon at bounding box center [384, 8] width 6 height 6
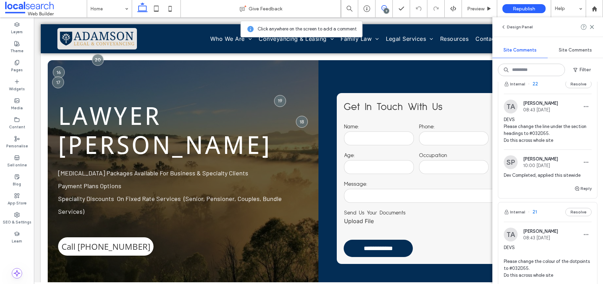
scroll to position [15, 0]
click at [559, 123] on span "DEVS Please change the line under the section headings to #032D55. Do this acro…" at bounding box center [548, 129] width 88 height 28
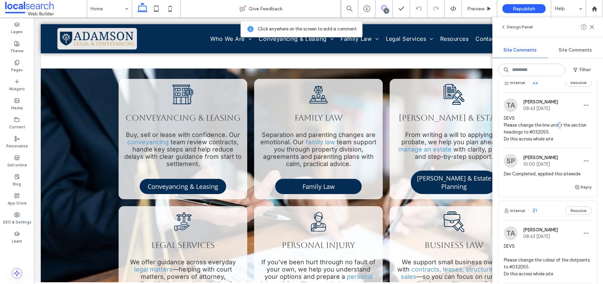
scroll to position [705, 0]
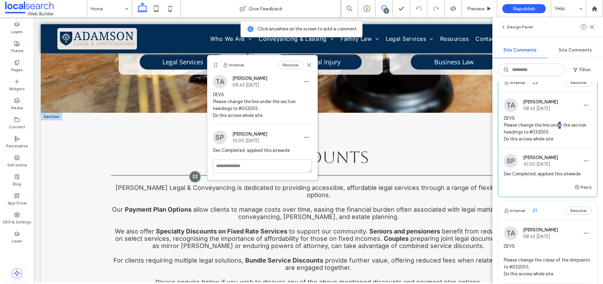
click at [139, 175] on hr at bounding box center [318, 175] width 415 height 1
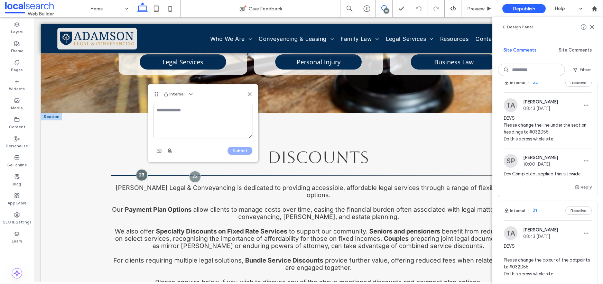
click at [139, 169] on div at bounding box center [142, 175] width 12 height 12
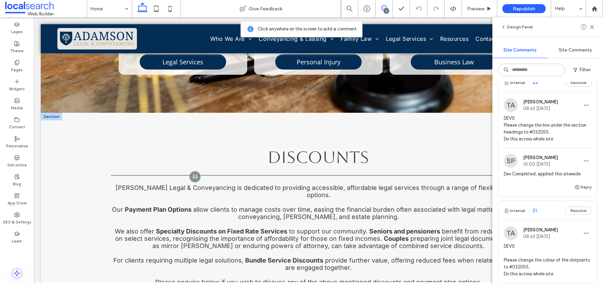
click at [137, 175] on hr at bounding box center [318, 175] width 415 height 1
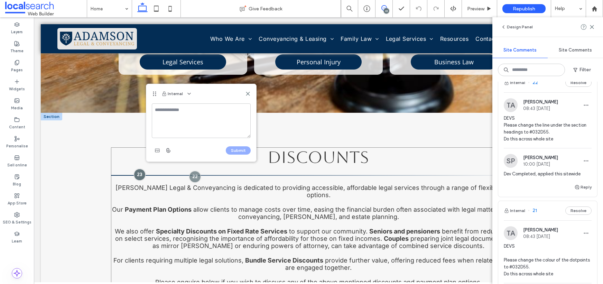
click at [124, 147] on div "Discounts Adamson Legal & Conveyancing is dedicated to providing accessible, af…" at bounding box center [318, 228] width 415 height 162
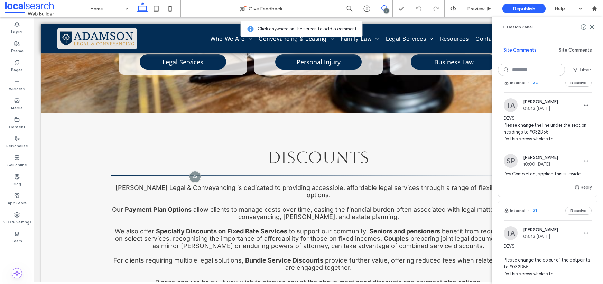
click at [546, 127] on span "DEVS Please change the line under the section headings to #032D55. Do this acro…" at bounding box center [548, 129] width 88 height 28
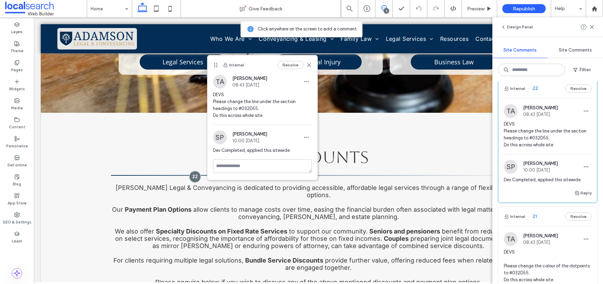
scroll to position [1, 0]
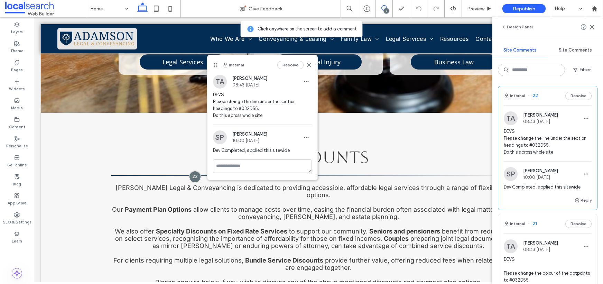
click at [579, 205] on div "Reply" at bounding box center [547, 203] width 99 height 14
click at [580, 202] on button "Reply" at bounding box center [582, 200] width 17 height 8
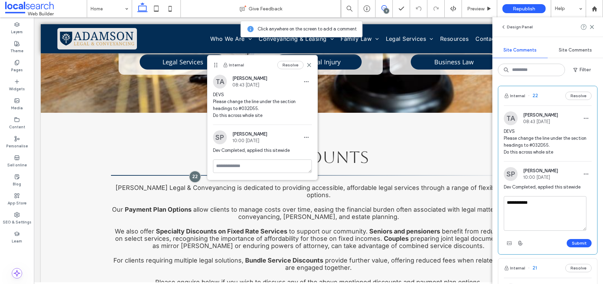
type textarea "**********"
drag, startPoint x: 570, startPoint y: 236, endPoint x: 565, endPoint y: 234, distance: 5.4
click at [568, 234] on div "**********" at bounding box center [548, 222] width 88 height 53
click at [574, 244] on button "Submit" at bounding box center [579, 243] width 25 height 8
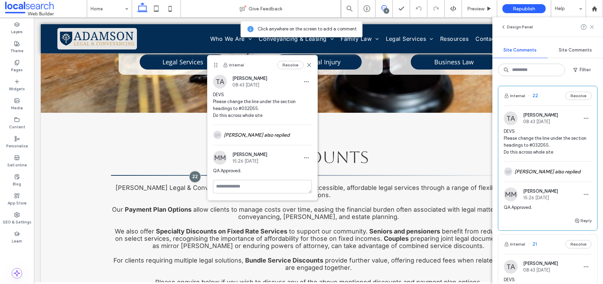
click at [593, 26] on use at bounding box center [591, 26] width 3 height 3
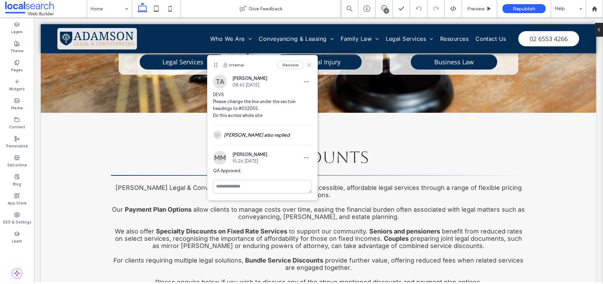
drag, startPoint x: 309, startPoint y: 64, endPoint x: 274, endPoint y: 47, distance: 39.0
click at [309, 64] on use at bounding box center [308, 64] width 3 height 3
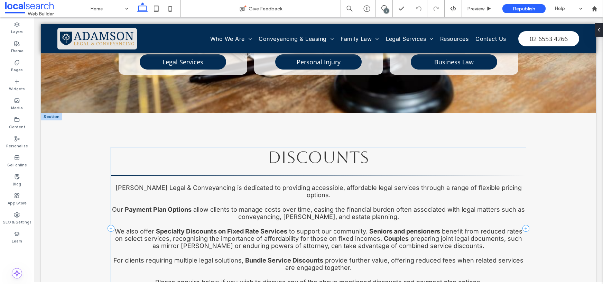
click at [188, 147] on div "Discounts Adamson Legal & Conveyancing is dedicated to providing accessible, af…" at bounding box center [318, 228] width 415 height 162
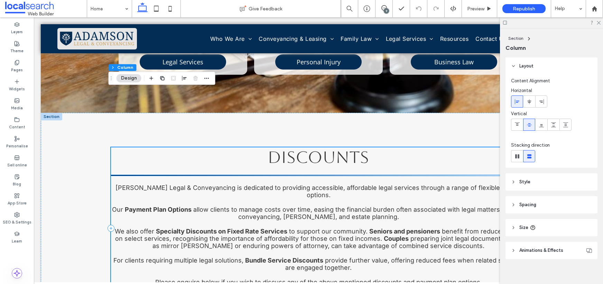
click at [187, 175] on hr at bounding box center [318, 175] width 415 height 1
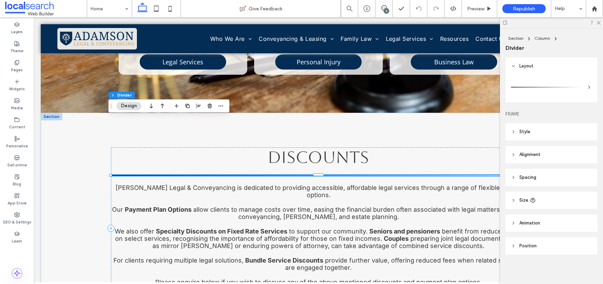
click at [187, 175] on div at bounding box center [318, 175] width 415 height 0
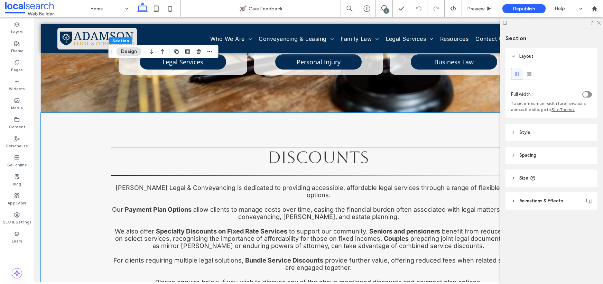
click at [512, 130] on icon at bounding box center [513, 132] width 5 height 5
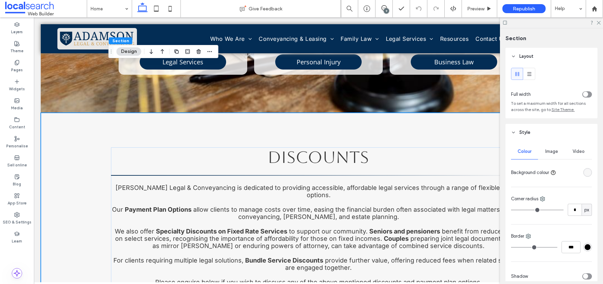
click at [585, 172] on div "rgba(247, 247, 247, 1)" at bounding box center [588, 172] width 6 height 6
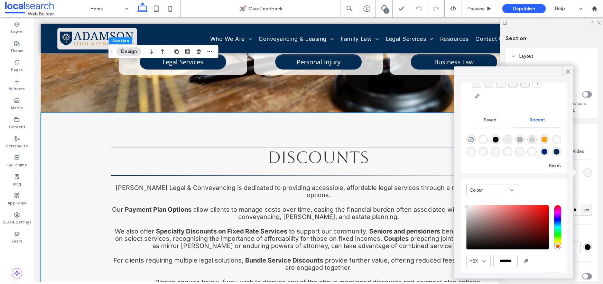
scroll to position [66, 0]
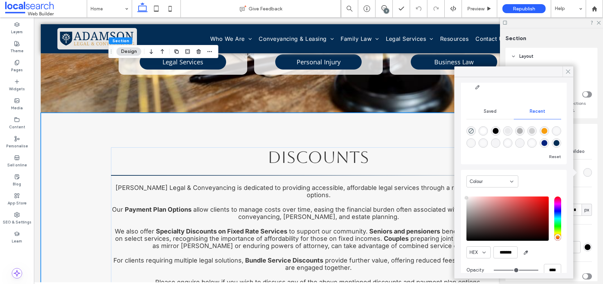
click at [570, 71] on icon at bounding box center [568, 71] width 6 height 6
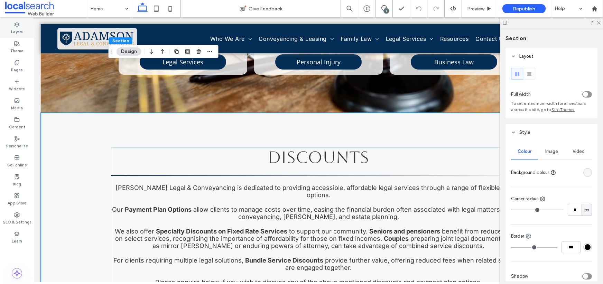
click at [19, 29] on label "Layers" at bounding box center [17, 31] width 12 height 8
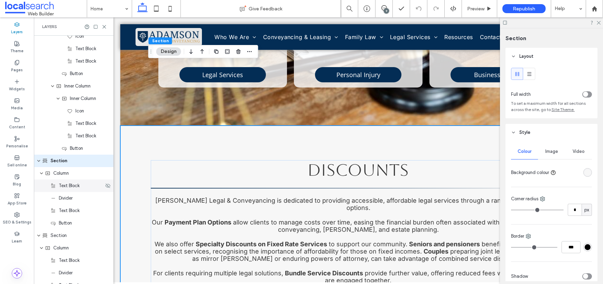
scroll to position [728, 0]
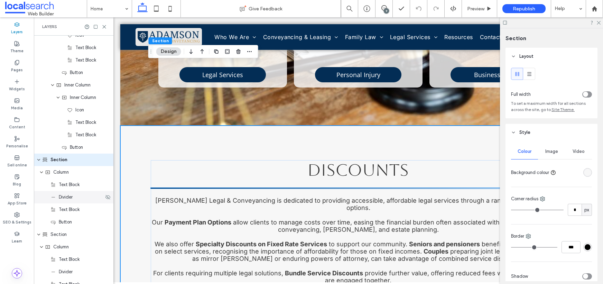
click at [69, 196] on span "Divider" at bounding box center [66, 197] width 14 height 7
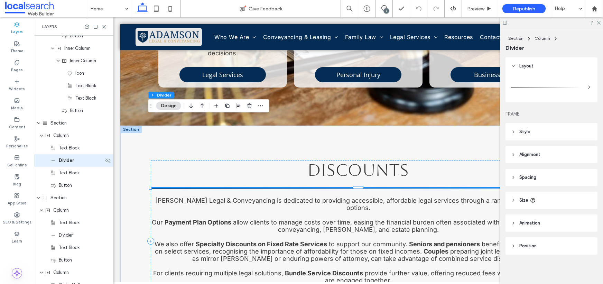
scroll to position [766, 0]
click at [520, 130] on span "Style" at bounding box center [524, 131] width 11 height 7
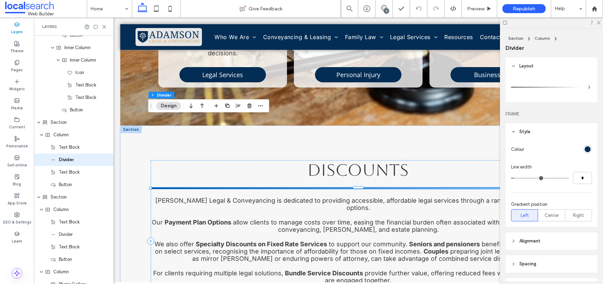
click at [585, 149] on div "rgb(3, 45, 85)" at bounding box center [588, 149] width 6 height 6
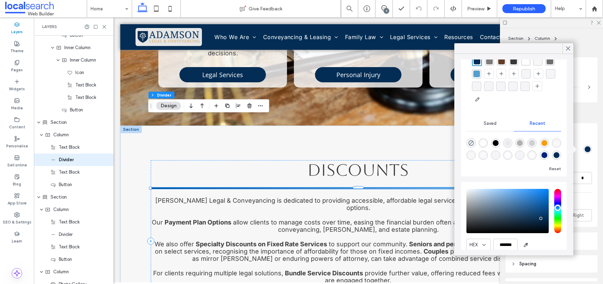
scroll to position [58, 0]
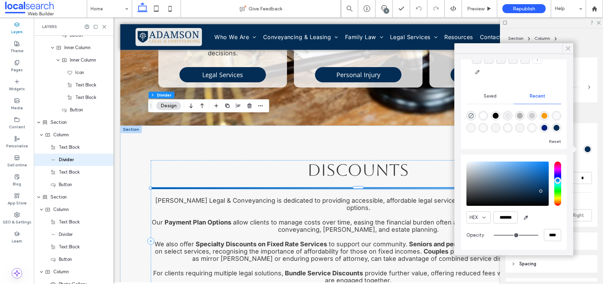
click at [567, 48] on use at bounding box center [567, 49] width 3 height 4
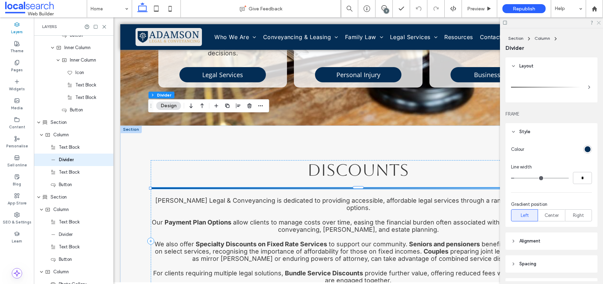
click at [599, 23] on icon at bounding box center [598, 22] width 4 height 4
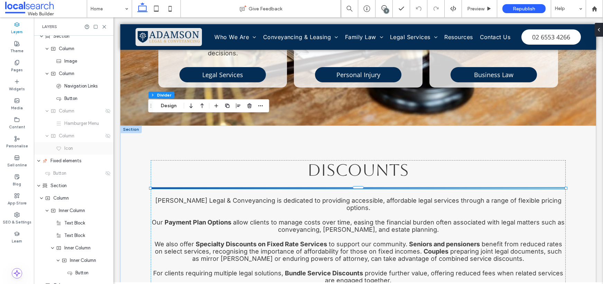
scroll to position [20, 0]
click at [40, 158] on icon "expand Fixed elements" at bounding box center [39, 159] width 4 height 6
click at [41, 157] on icon "expand Fixed elements" at bounding box center [39, 159] width 6 height 4
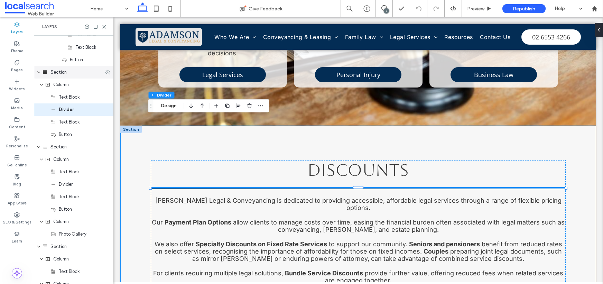
scroll to position [818, 0]
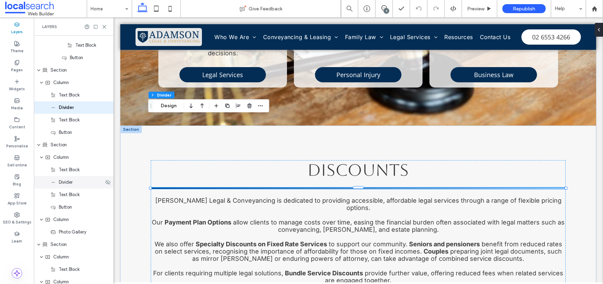
click at [73, 186] on div "Divider" at bounding box center [74, 182] width 80 height 12
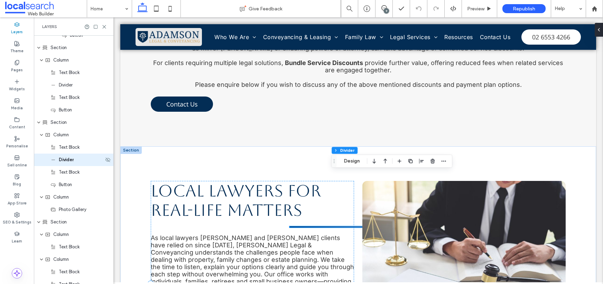
scroll to position [930, 0]
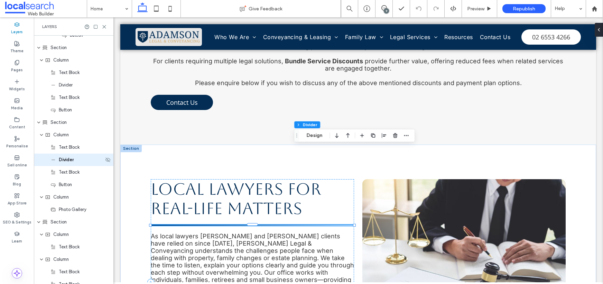
click at [74, 162] on div "Divider" at bounding box center [76, 159] width 53 height 7
click at [76, 158] on div "Divider" at bounding box center [76, 159] width 53 height 7
click at [167, 133] on button "Design" at bounding box center [168, 135] width 25 height 8
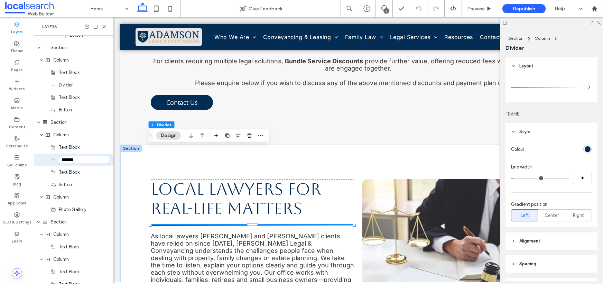
click at [585, 148] on div "rgb(3, 45, 85)" at bounding box center [588, 149] width 6 height 6
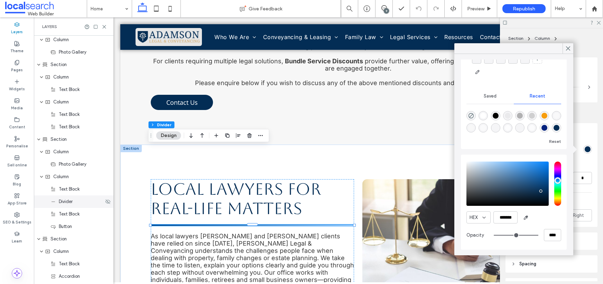
scroll to position [1003, 0]
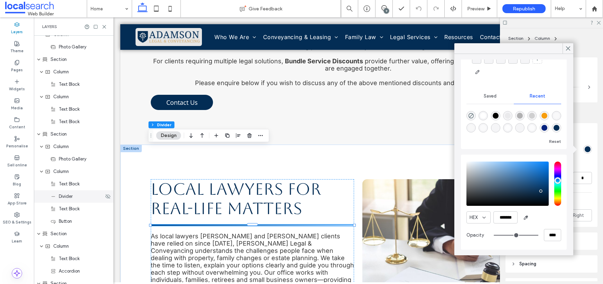
click at [72, 198] on span "Divider" at bounding box center [66, 196] width 14 height 7
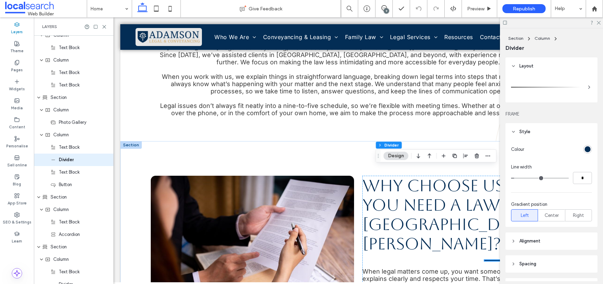
scroll to position [1465, 0]
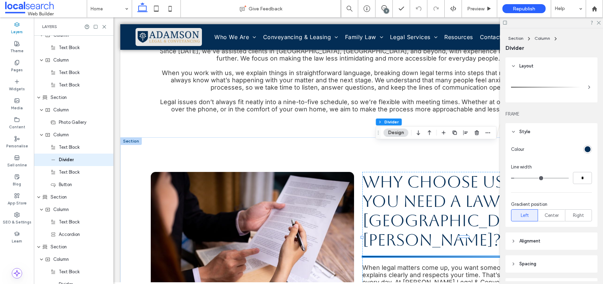
click at [585, 148] on div "rgb(3, 45, 85)" at bounding box center [588, 149] width 6 height 6
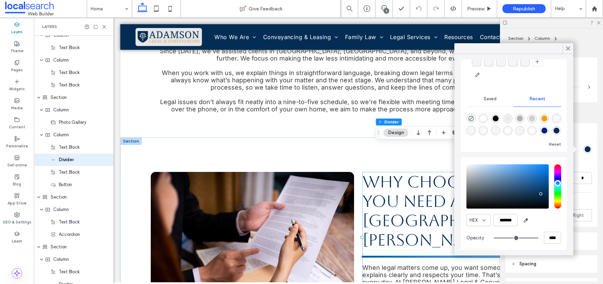
scroll to position [57, 0]
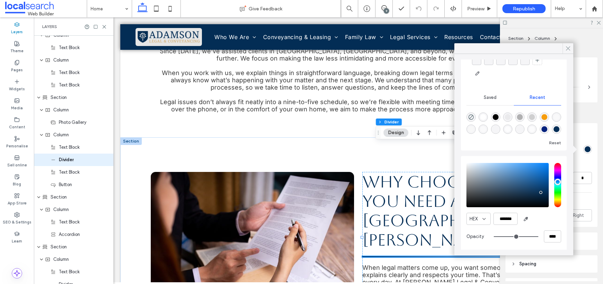
click at [567, 49] on use at bounding box center [567, 49] width 3 height 4
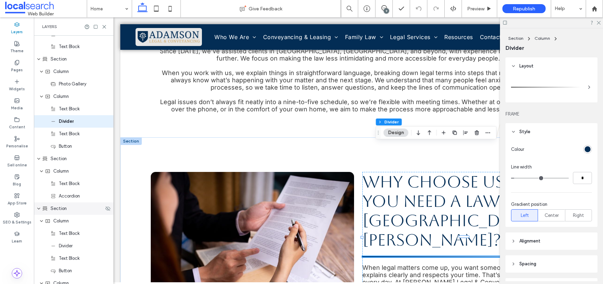
scroll to position [1083, 0]
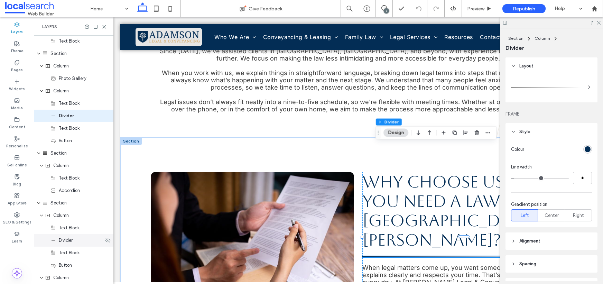
click at [64, 239] on span "Divider" at bounding box center [66, 240] width 14 height 7
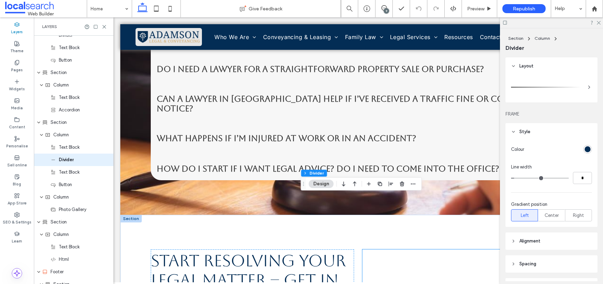
scroll to position [1952, 0]
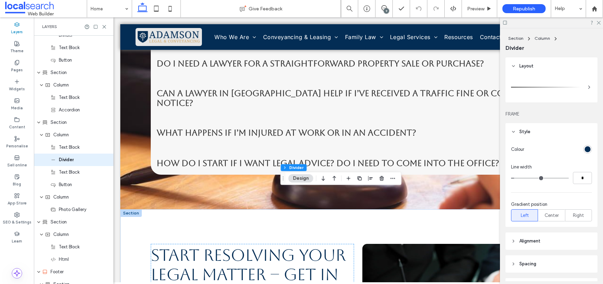
click at [585, 148] on div "rgb(3, 45, 85)" at bounding box center [588, 149] width 6 height 6
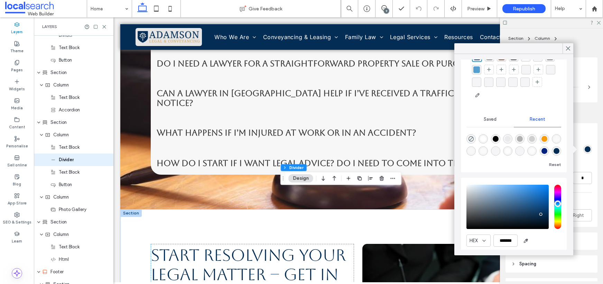
scroll to position [58, 0]
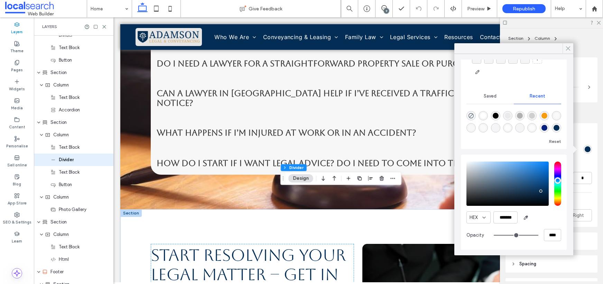
drag, startPoint x: 570, startPoint y: 49, endPoint x: 353, endPoint y: 81, distance: 219.4
click at [570, 49] on icon at bounding box center [568, 48] width 6 height 6
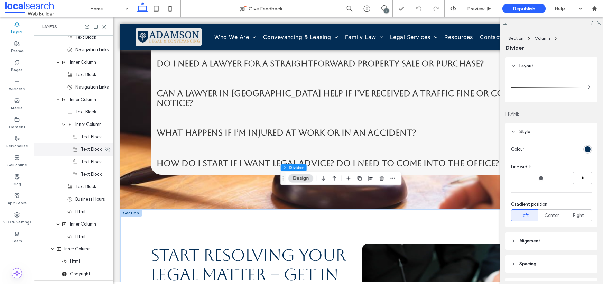
scroll to position [1547, 0]
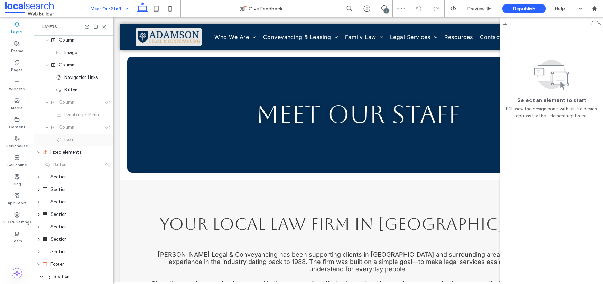
scroll to position [39, 0]
click at [40, 163] on icon "expand Section" at bounding box center [39, 164] width 6 height 4
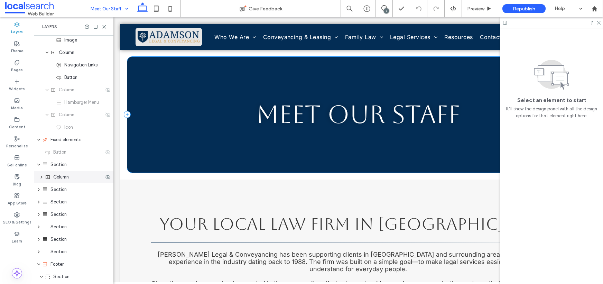
scroll to position [49, 0]
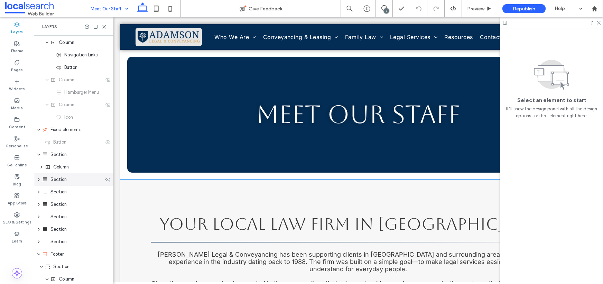
click at [38, 176] on div "Section" at bounding box center [74, 179] width 80 height 12
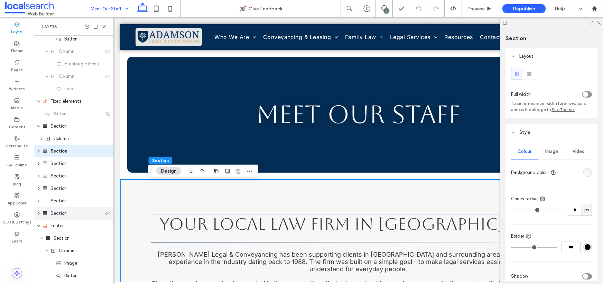
scroll to position [117, 0]
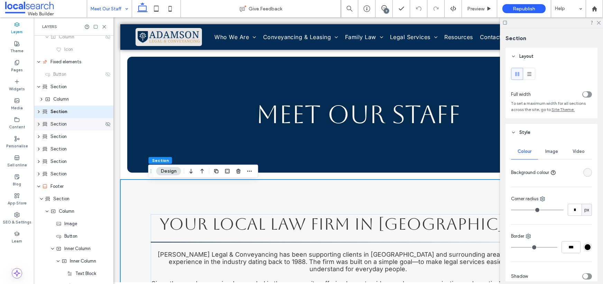
click at [36, 123] on icon "expand Section" at bounding box center [39, 124] width 6 height 4
click at [38, 112] on icon "expand Section" at bounding box center [39, 112] width 6 height 4
click at [40, 137] on icon "expand Section" at bounding box center [39, 137] width 4 height 6
click at [38, 174] on icon "expand Section" at bounding box center [39, 174] width 6 height 4
click at [40, 211] on icon "expand Section" at bounding box center [39, 211] width 6 height 4
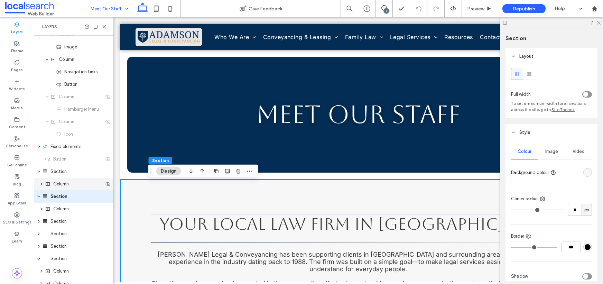
scroll to position [0, 0]
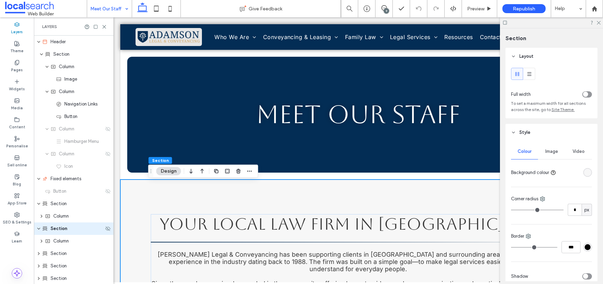
click at [38, 228] on icon "expand Section" at bounding box center [39, 229] width 4 height 6
click at [38, 228] on use "expand Section" at bounding box center [39, 228] width 2 height 3
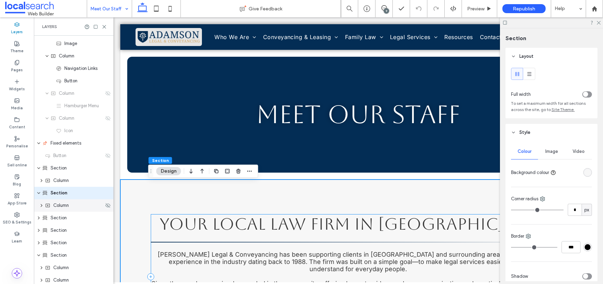
scroll to position [39, 0]
click at [41, 202] on icon "expand Column" at bounding box center [42, 202] width 6 height 4
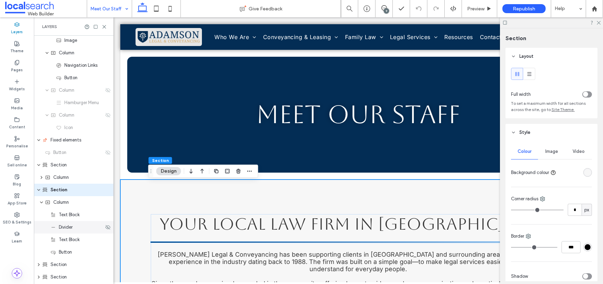
click at [64, 226] on span "Divider" at bounding box center [66, 227] width 14 height 7
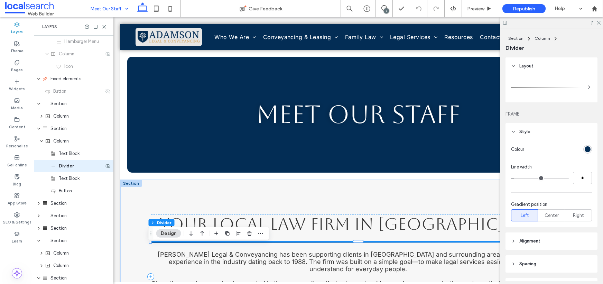
scroll to position [106, 0]
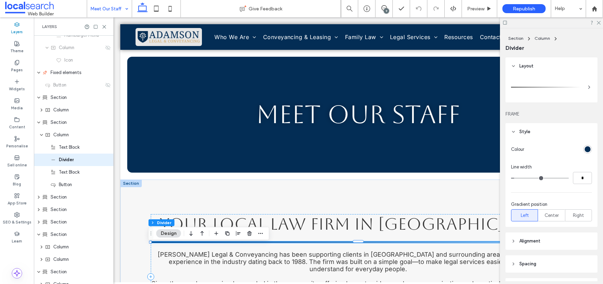
click at [585, 150] on div "rgb(3, 45, 85)" at bounding box center [588, 149] width 6 height 6
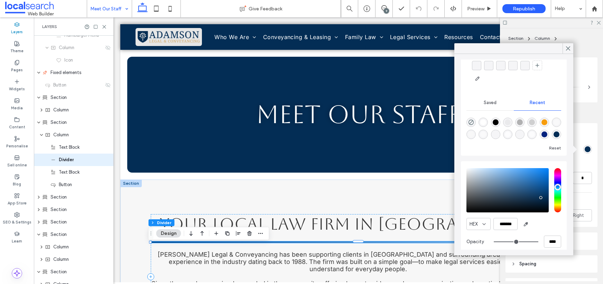
scroll to position [58, 0]
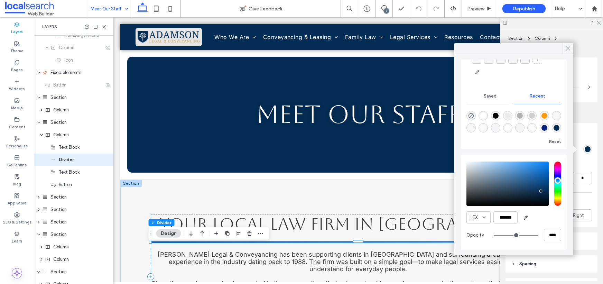
click at [569, 46] on icon at bounding box center [568, 48] width 6 height 6
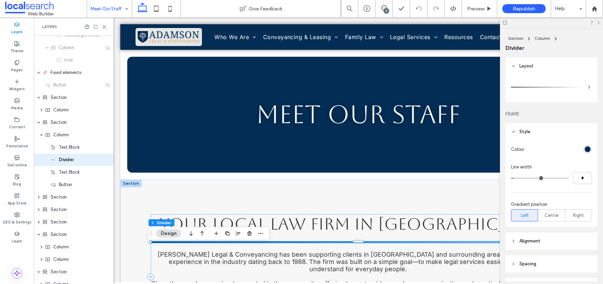
drag, startPoint x: 598, startPoint y: 21, endPoint x: 480, endPoint y: 7, distance: 119.1
click at [598, 21] on icon at bounding box center [598, 22] width 4 height 4
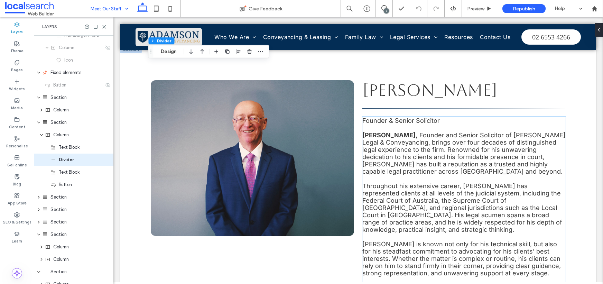
scroll to position [277, 0]
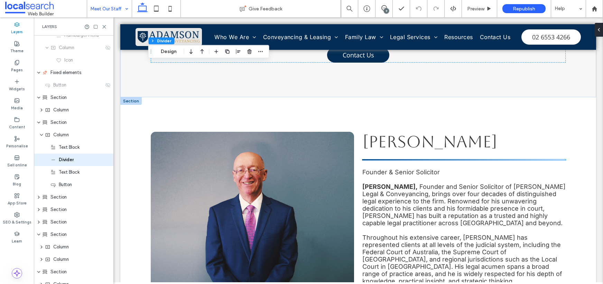
click at [449, 159] on hr at bounding box center [463, 159] width 203 height 1
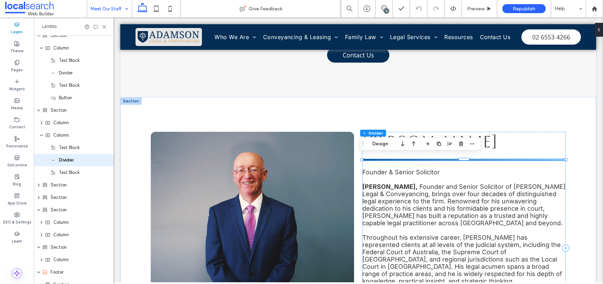
scroll to position [193, 0]
click at [77, 160] on div "Divider" at bounding box center [76, 159] width 53 height 7
click at [61, 161] on span "Divider" at bounding box center [66, 159] width 15 height 7
click at [55, 160] on icon at bounding box center [53, 160] width 6 height 6
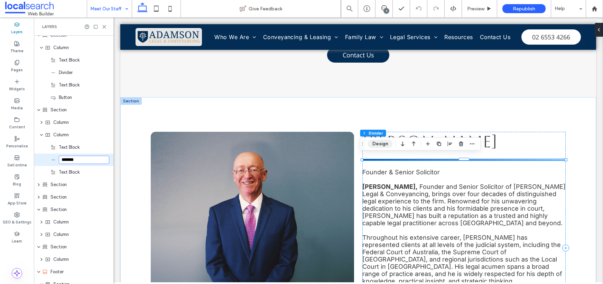
click at [381, 145] on button "Design" at bounding box center [380, 144] width 25 height 8
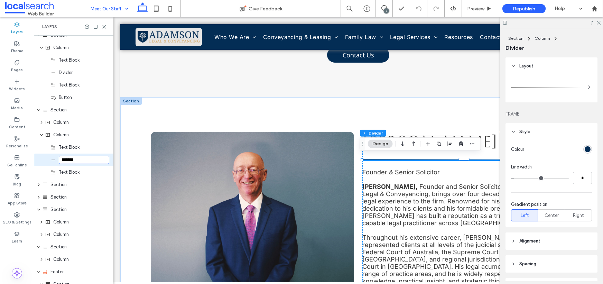
click at [585, 149] on div "rgb(3, 45, 85)" at bounding box center [588, 149] width 6 height 6
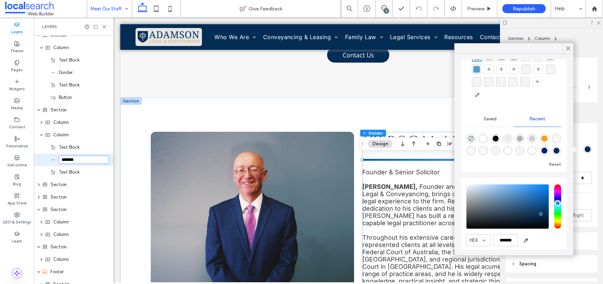
scroll to position [58, 0]
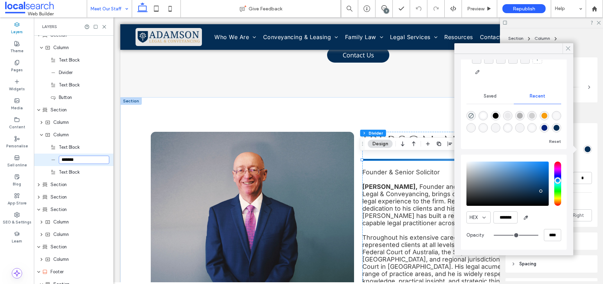
click at [569, 49] on icon at bounding box center [568, 48] width 6 height 6
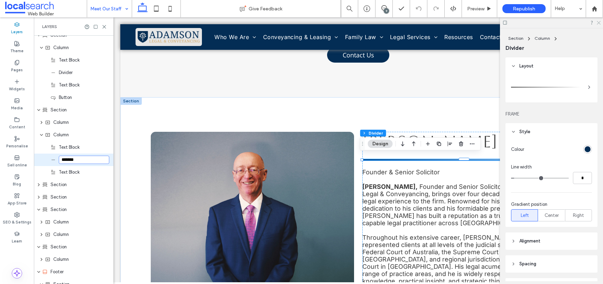
click at [599, 24] on icon at bounding box center [598, 22] width 4 height 4
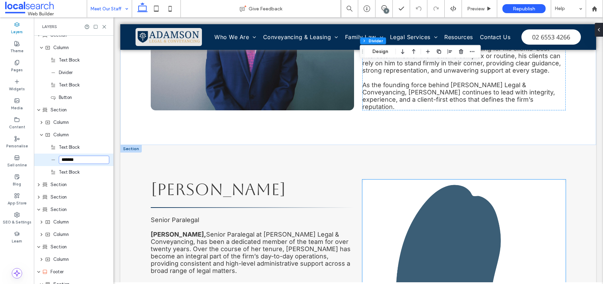
scroll to position [614, 0]
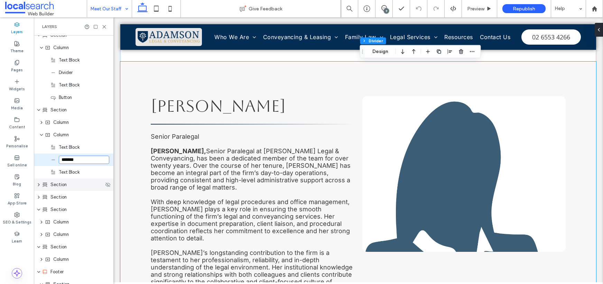
click at [40, 183] on icon "expand Section" at bounding box center [39, 185] width 6 height 4
click at [40, 196] on icon "expand Column" at bounding box center [42, 197] width 6 height 4
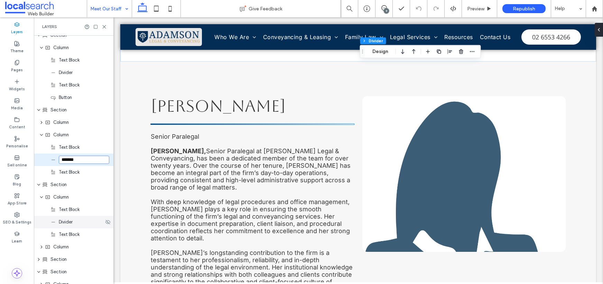
click at [62, 226] on div "Divider" at bounding box center [74, 222] width 80 height 12
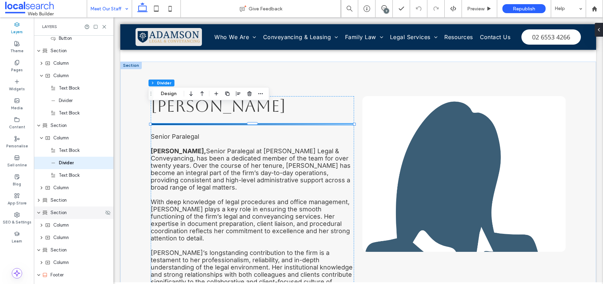
scroll to position [255, 0]
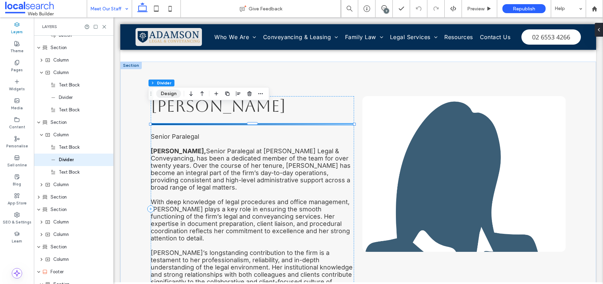
click at [169, 94] on button "Design" at bounding box center [168, 94] width 25 height 8
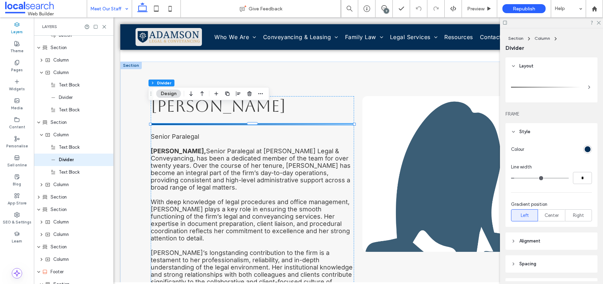
click at [585, 149] on div "rgb(3, 45, 85)" at bounding box center [588, 149] width 6 height 6
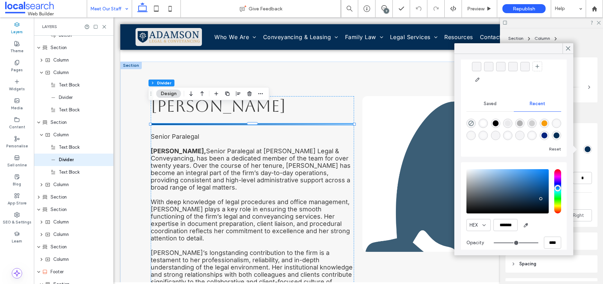
scroll to position [58, 0]
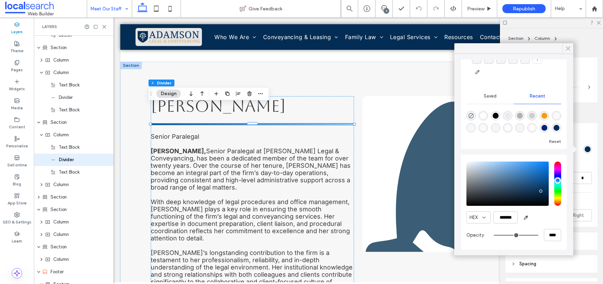
click at [568, 47] on icon at bounding box center [568, 48] width 6 height 6
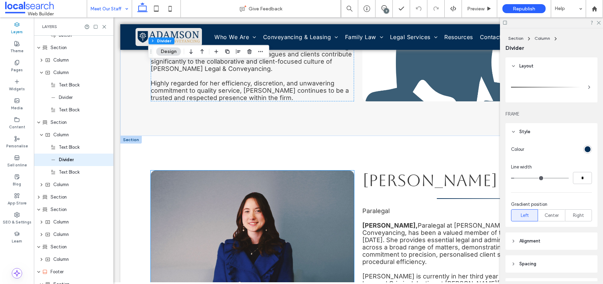
scroll to position [870, 0]
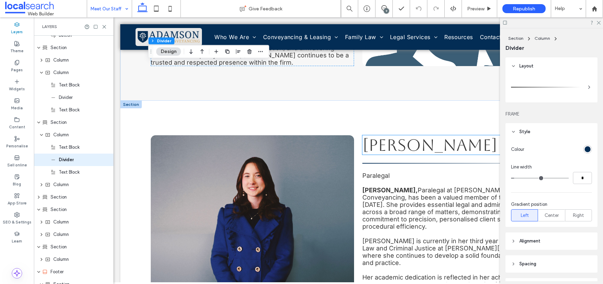
click at [406, 135] on span "Miranda Frendin" at bounding box center [429, 144] width 135 height 19
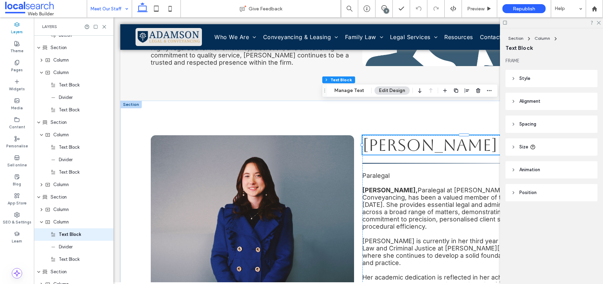
scroll to position [330, 0]
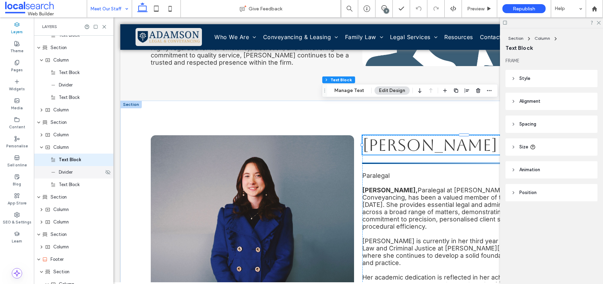
click at [65, 174] on span "Divider" at bounding box center [66, 172] width 14 height 7
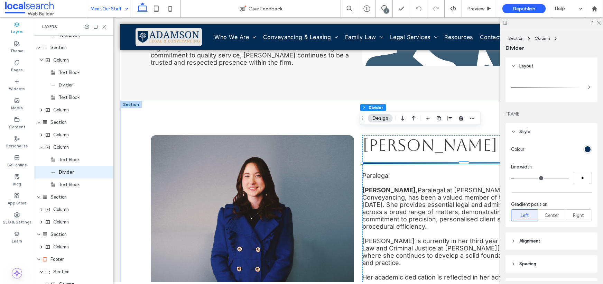
scroll to position [343, 0]
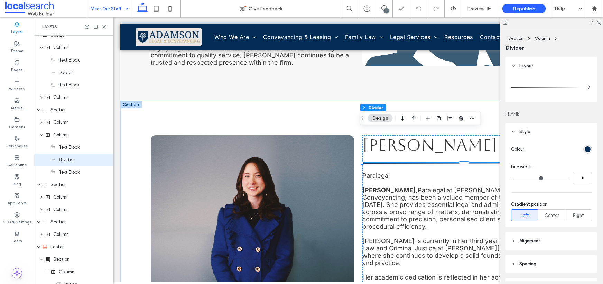
click at [585, 150] on div "rgb(3, 45, 85)" at bounding box center [588, 149] width 6 height 6
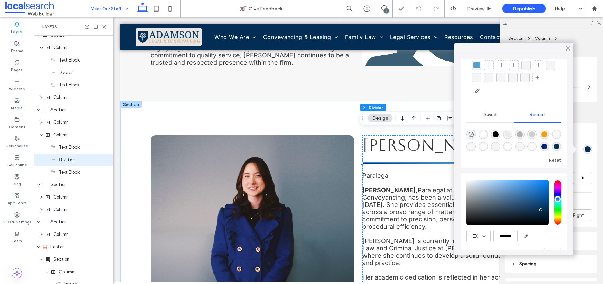
scroll to position [58, 0]
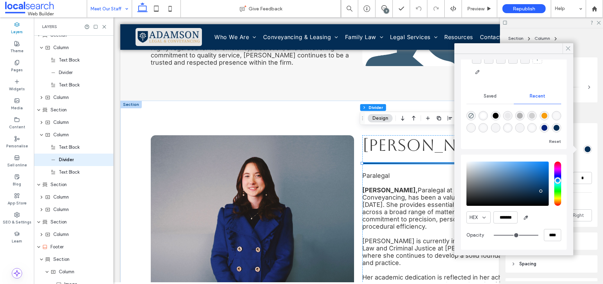
click at [567, 47] on icon at bounding box center [568, 48] width 6 height 6
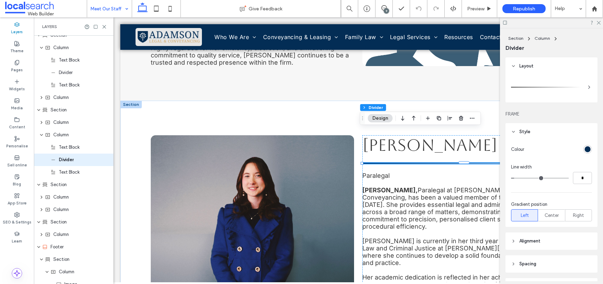
click at [595, 24] on div at bounding box center [551, 22] width 103 height 11
drag, startPoint x: 602, startPoint y: 19, endPoint x: 598, endPoint y: 21, distance: 4.4
click at [601, 19] on div at bounding box center [551, 22] width 103 height 11
click at [598, 21] on icon at bounding box center [598, 22] width 4 height 4
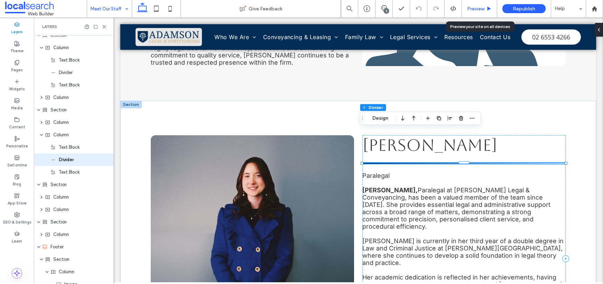
click at [476, 8] on span "Preview" at bounding box center [475, 9] width 17 height 6
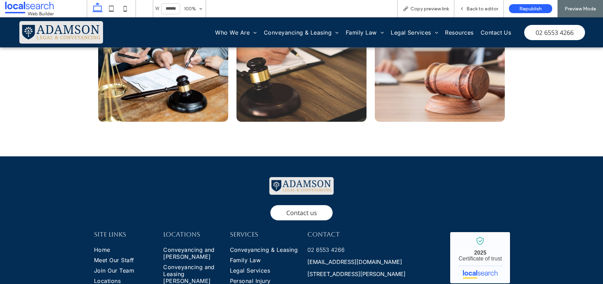
scroll to position [1668, 0]
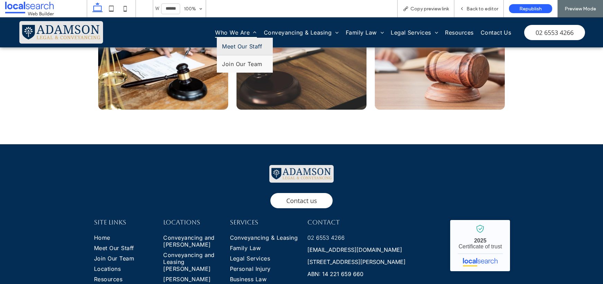
click at [232, 33] on span "Who We Are" at bounding box center [235, 32] width 41 height 10
click at [235, 46] on span "Meet Our Staff" at bounding box center [242, 46] width 40 height 7
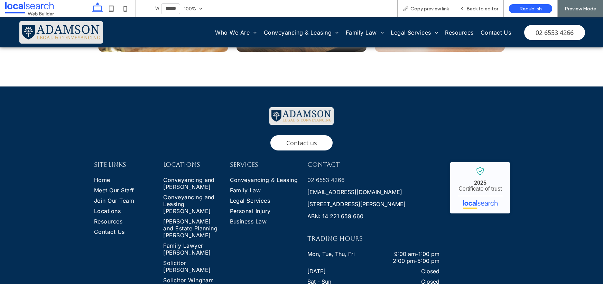
scroll to position [1734, 0]
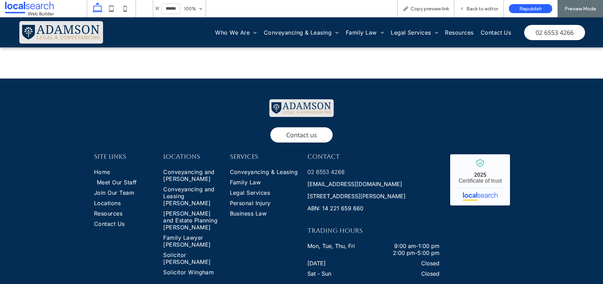
click at [104, 179] on span "Meet Our Staff" at bounding box center [117, 182] width 40 height 7
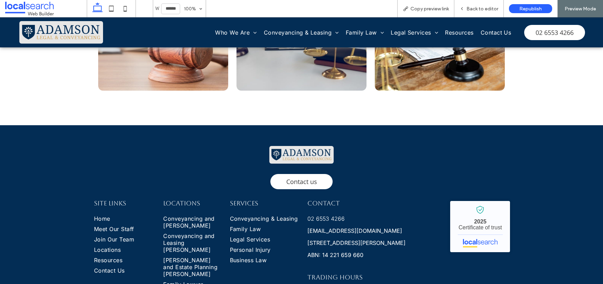
scroll to position [1688, 0]
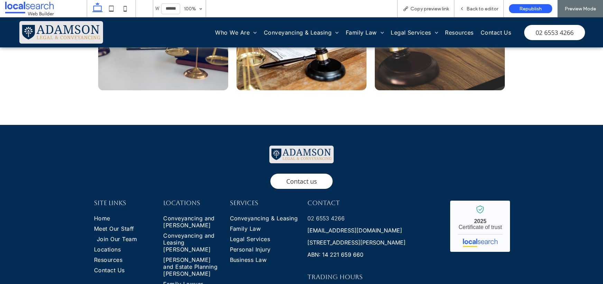
click at [114, 235] on span "Join Our Team" at bounding box center [117, 238] width 40 height 7
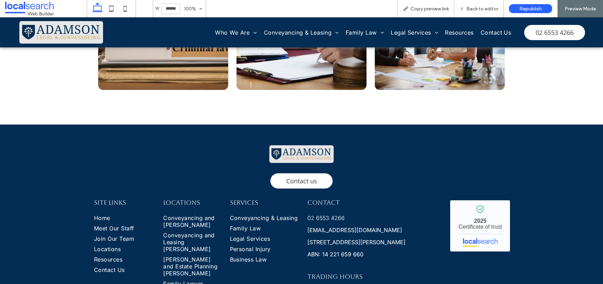
scroll to position [745, 0]
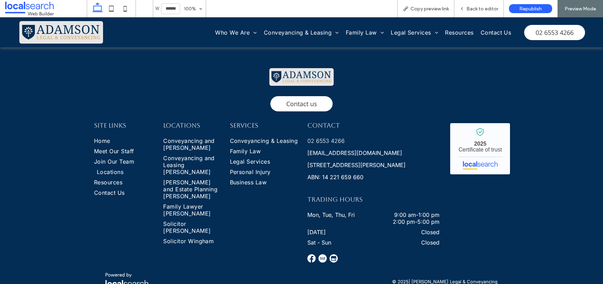
drag, startPoint x: 107, startPoint y: 162, endPoint x: 108, endPoint y: 179, distance: 16.9
click at [107, 168] on span "Locations" at bounding box center [110, 171] width 27 height 7
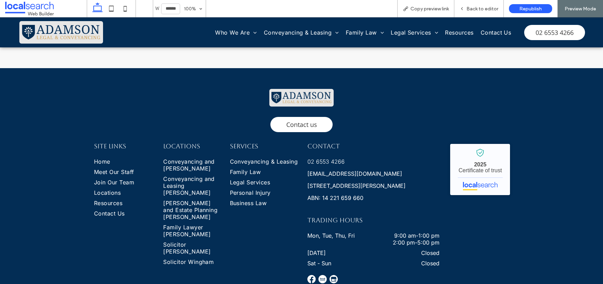
scroll to position [593, 0]
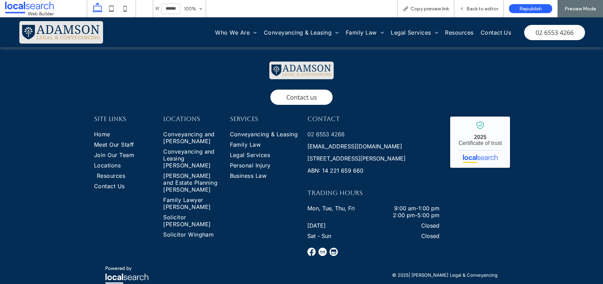
click at [110, 172] on span "Resources" at bounding box center [111, 175] width 28 height 7
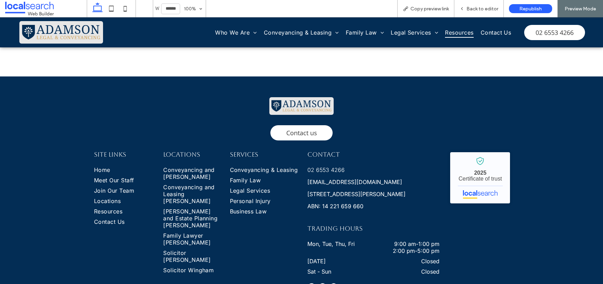
scroll to position [266, 0]
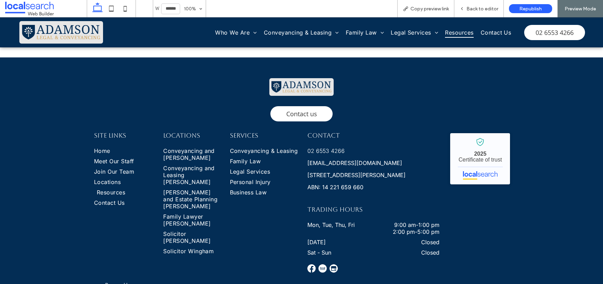
click at [106, 192] on span "Resources" at bounding box center [111, 192] width 28 height 7
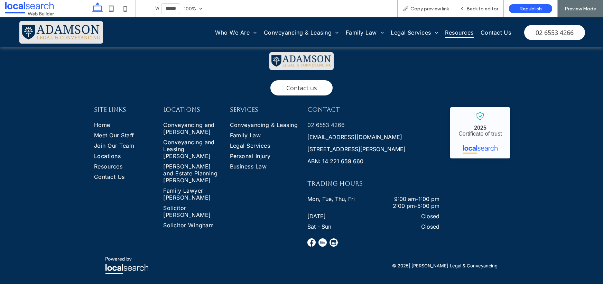
scroll to position [303, 0]
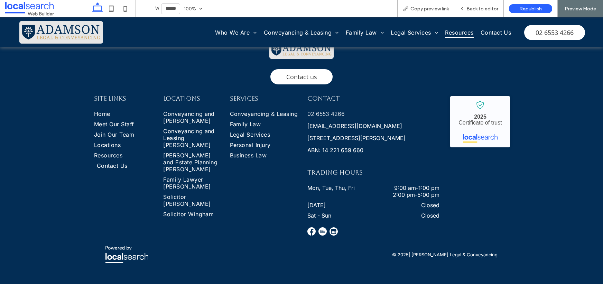
drag, startPoint x: 102, startPoint y: 165, endPoint x: 103, endPoint y: 182, distance: 17.3
click at [102, 165] on span "Contact Us" at bounding box center [112, 165] width 31 height 7
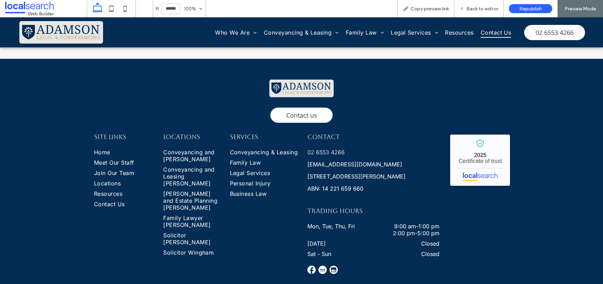
scroll to position [580, 0]
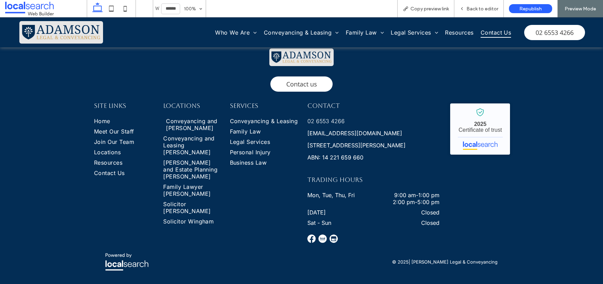
click at [193, 118] on span "Conveyancing and [PERSON_NAME]" at bounding box center [194, 125] width 57 height 14
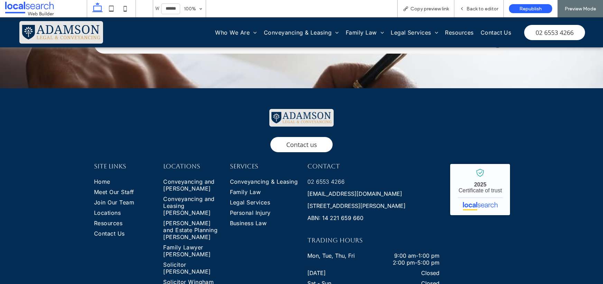
scroll to position [1042, 0]
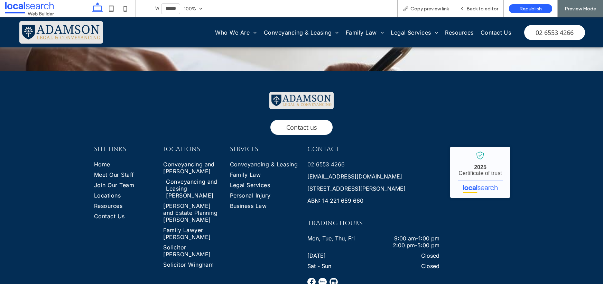
click at [187, 178] on span "Conveyancing and Leasing [PERSON_NAME]" at bounding box center [194, 188] width 57 height 21
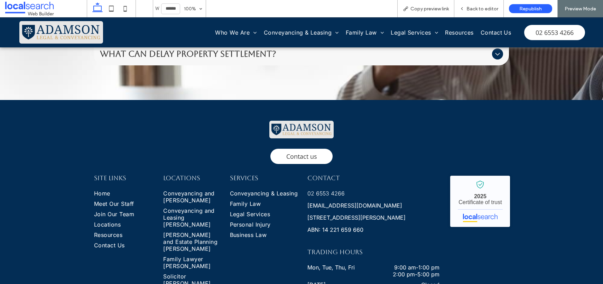
scroll to position [1008, 0]
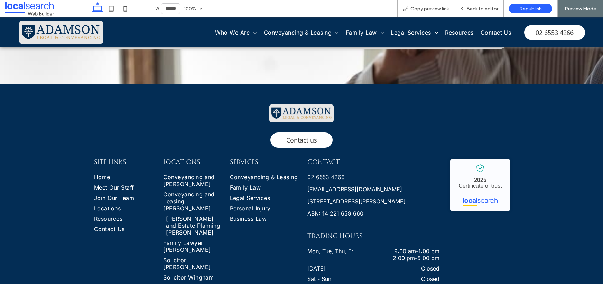
click at [182, 215] on span "[PERSON_NAME] and Estate Planning [PERSON_NAME]" at bounding box center [194, 225] width 57 height 21
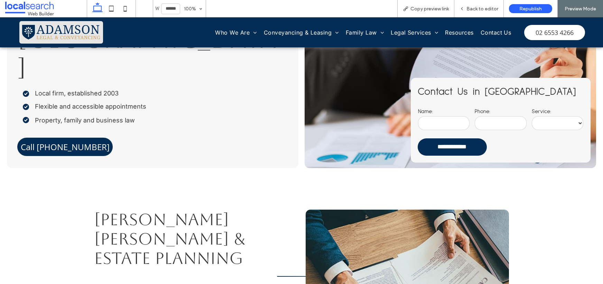
scroll to position [103, 0]
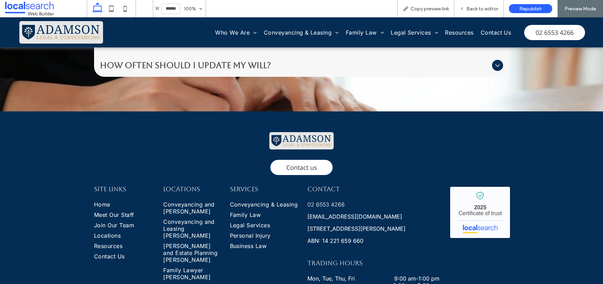
scroll to position [1037, 0]
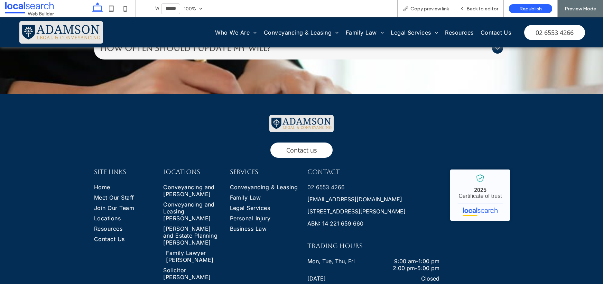
click at [177, 249] on span "Family Lawyer [PERSON_NAME]" at bounding box center [194, 256] width 57 height 14
